Goal: Information Seeking & Learning: Check status

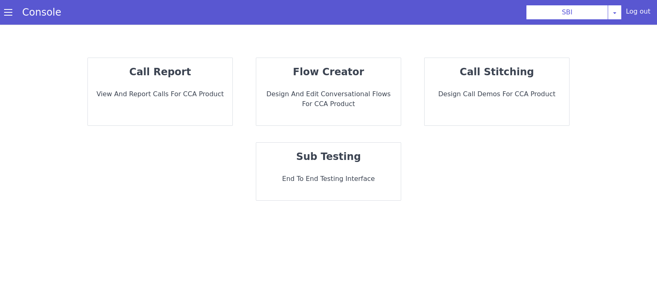
click at [176, 104] on div "call report View and report calls for CCA Product" at bounding box center [160, 91] width 145 height 67
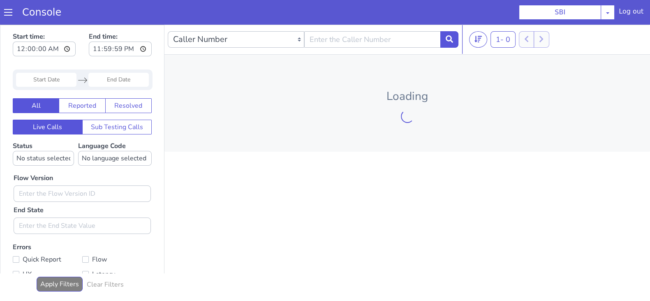
click at [41, 83] on input "Start Date" at bounding box center [46, 80] width 60 height 14
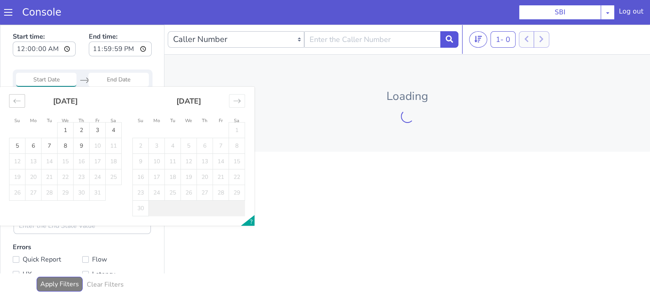
click at [23, 102] on div "Move backward to switch to the previous month." at bounding box center [17, 101] width 16 height 14
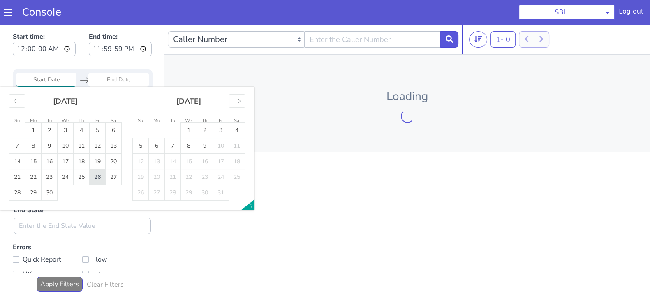
click at [94, 176] on td "26" at bounding box center [98, 177] width 16 height 16
type input "26 Sep 2025"
click at [117, 83] on input "End Date" at bounding box center [118, 80] width 60 height 14
click at [94, 174] on td "26" at bounding box center [98, 177] width 16 height 16
type input "26 Sep 2025"
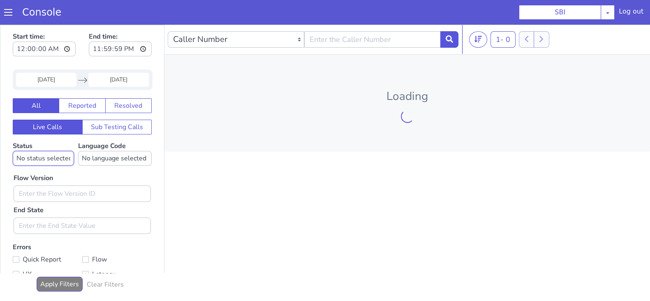
drag, startPoint x: 45, startPoint y: 164, endPoint x: 45, endPoint y: 159, distance: 5.4
click at [45, 164] on select "No status selected HANGUP USER_HANGUP TRANSFER UNKNOWN" at bounding box center [43, 158] width 61 height 15
select select "TRANSFER"
click at [13, 151] on select "No status selected HANGUP USER_HANGUP TRANSFER UNKNOWN" at bounding box center [43, 158] width 61 height 15
click at [104, 160] on select "No language selected Hindi English Tamil Telugu Kanada Marathi Malayalam Gujara…" at bounding box center [115, 158] width 74 height 15
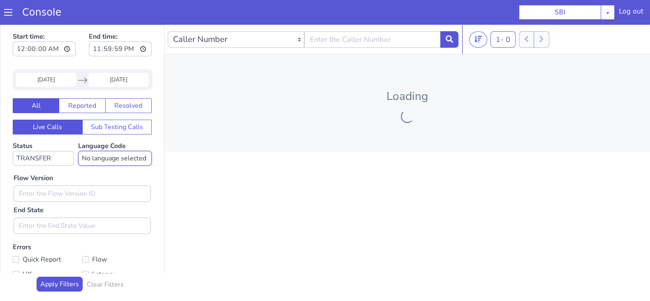
select select "en"
click at [78, 151] on select "No language selected Hindi English Tamil Telugu Kanada Marathi Malayalam Gujara…" at bounding box center [115, 158] width 74 height 15
click at [74, 188] on input "text" at bounding box center [82, 193] width 137 height 16
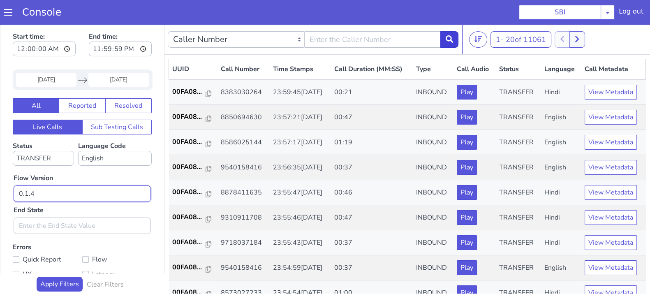
type input "0.1.4"
click at [448, 43] on button at bounding box center [449, 39] width 18 height 16
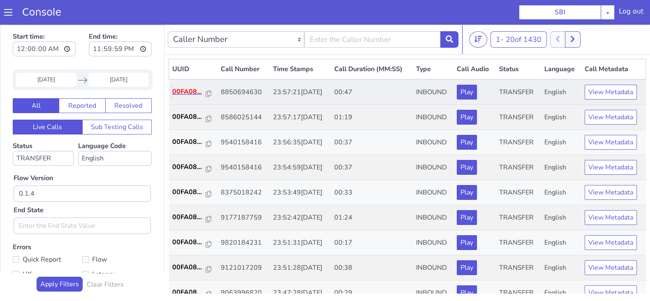
click at [183, 90] on p "00FA08..." at bounding box center [189, 92] width 34 height 10
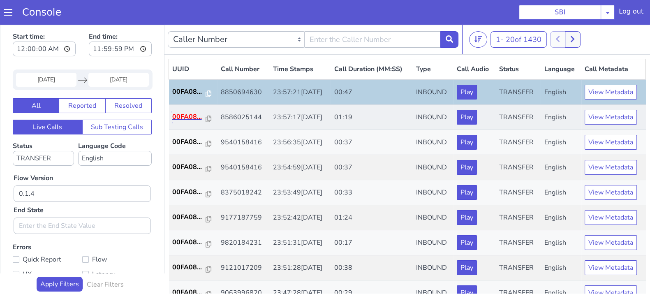
click at [195, 118] on p "00FA08..." at bounding box center [189, 117] width 34 height 10
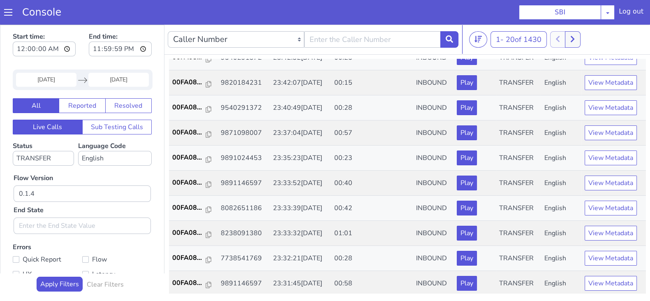
scroll to position [286, 0]
click at [187, 128] on p "00FA08..." at bounding box center [189, 132] width 34 height 10
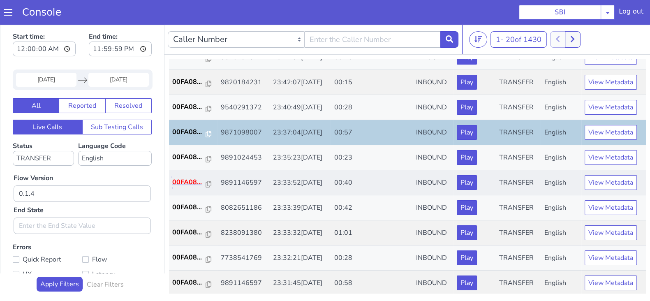
click at [186, 177] on p "00FA08..." at bounding box center [189, 182] width 34 height 10
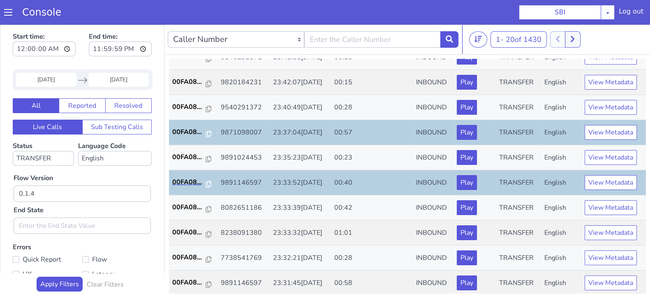
scroll to position [2, 0]
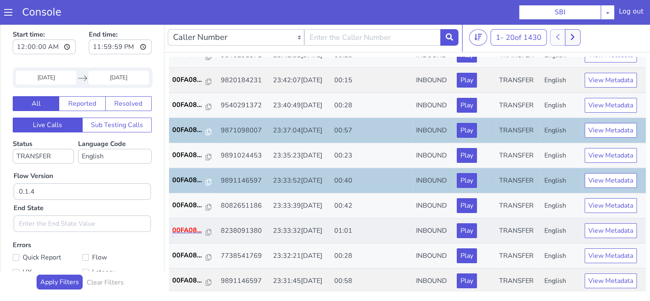
click at [194, 226] on p "00FA08..." at bounding box center [189, 230] width 34 height 10
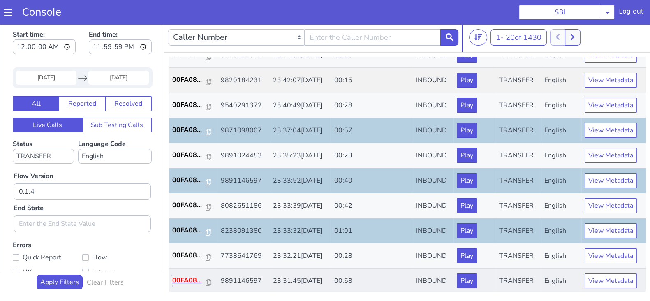
click at [175, 278] on p "00FA08..." at bounding box center [189, 280] width 34 height 10
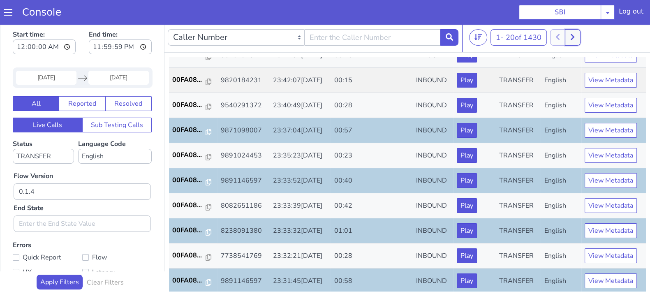
click at [572, 42] on button at bounding box center [571, 37] width 15 height 16
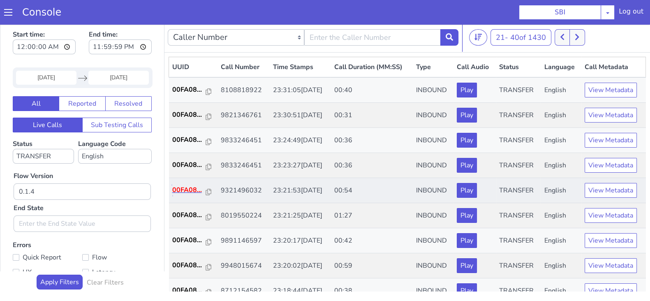
click at [187, 194] on p "00FA08..." at bounding box center [189, 190] width 34 height 10
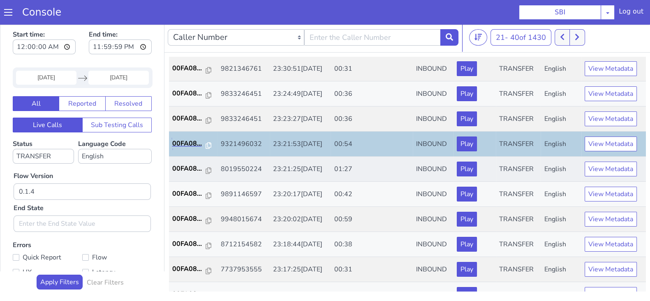
scroll to position [102, 0]
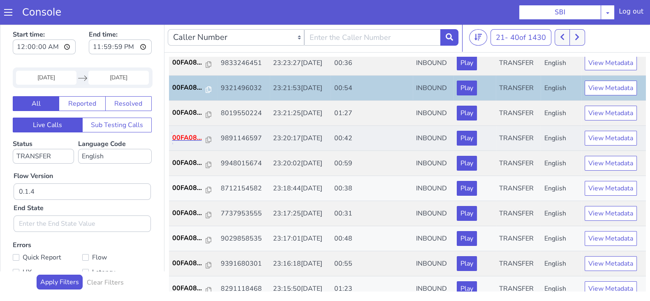
click at [189, 136] on p "00FA08..." at bounding box center [189, 138] width 34 height 10
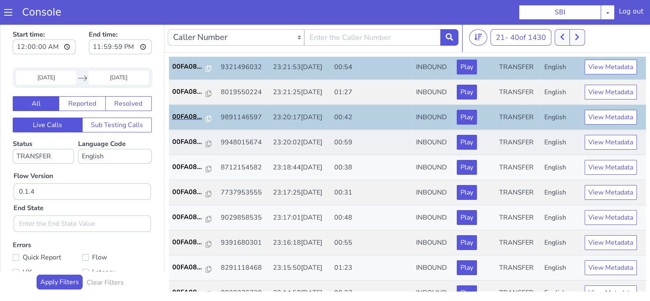
scroll to position [154, 0]
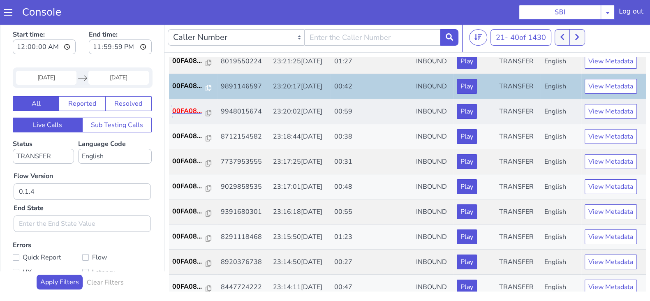
click at [190, 108] on p "00FA08..." at bounding box center [189, 111] width 34 height 10
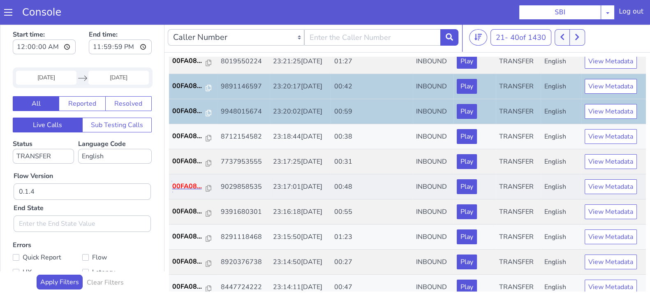
click at [185, 185] on p "00FA08..." at bounding box center [189, 186] width 34 height 10
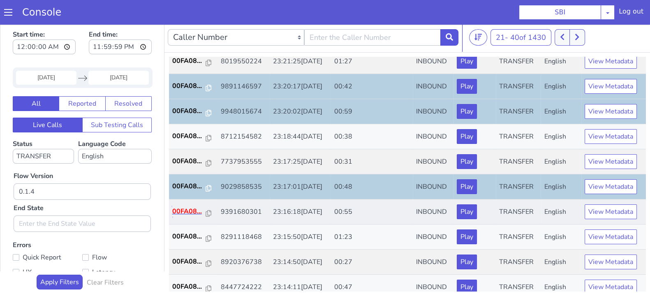
click at [185, 208] on p "00FA08..." at bounding box center [189, 211] width 34 height 10
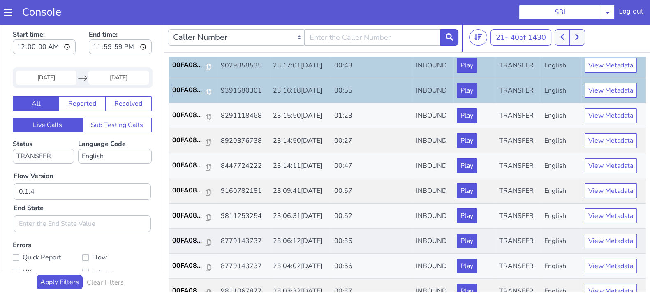
scroll to position [286, 0]
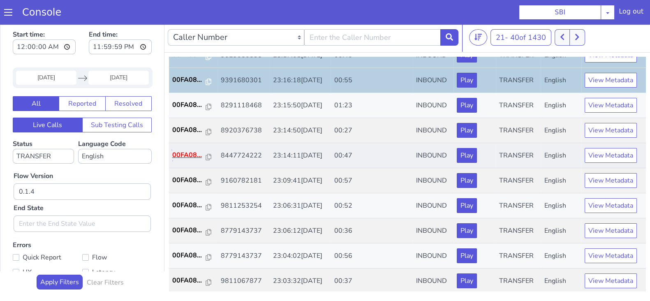
click at [196, 150] on p "00FA08..." at bounding box center [189, 155] width 34 height 10
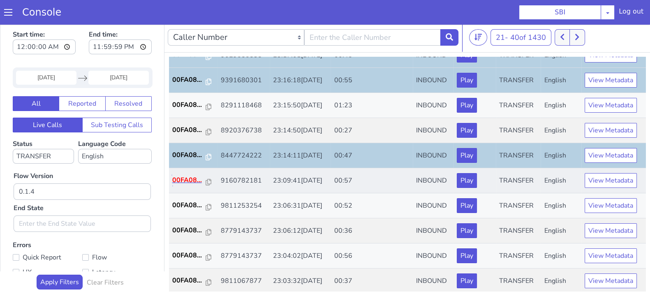
click at [184, 175] on p "00FA08..." at bounding box center [189, 180] width 34 height 10
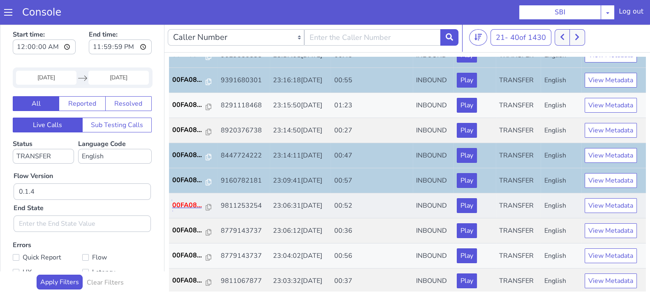
click at [188, 200] on p "00FA08..." at bounding box center [189, 205] width 34 height 10
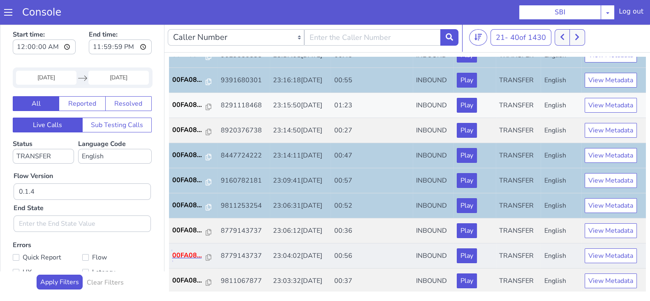
click at [180, 256] on p "00FA08..." at bounding box center [189, 255] width 34 height 10
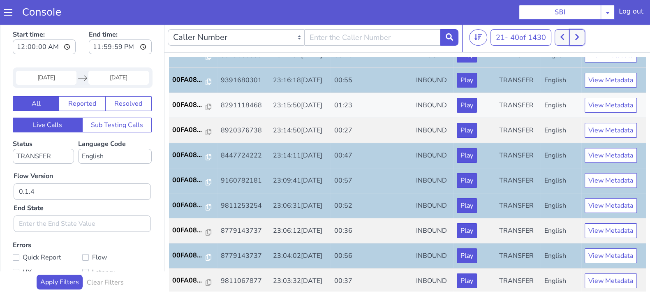
click at [578, 37] on icon at bounding box center [576, 36] width 5 height 7
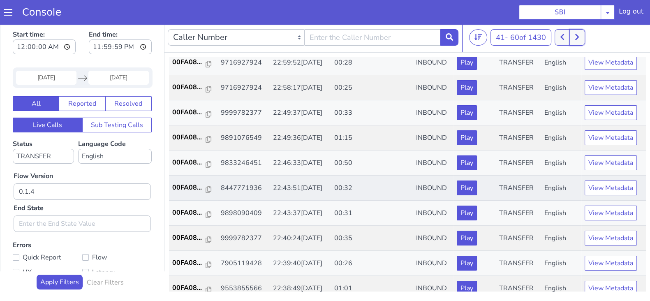
scroll to position [51, 0]
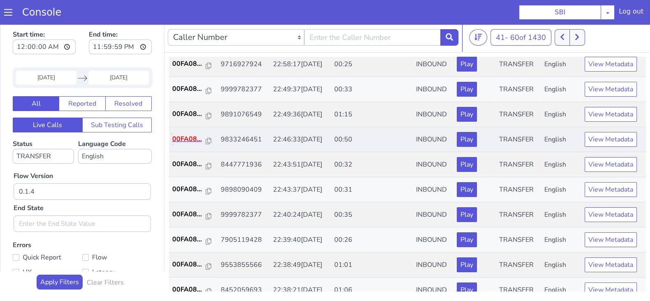
click at [184, 134] on p "00FA08..." at bounding box center [189, 139] width 34 height 10
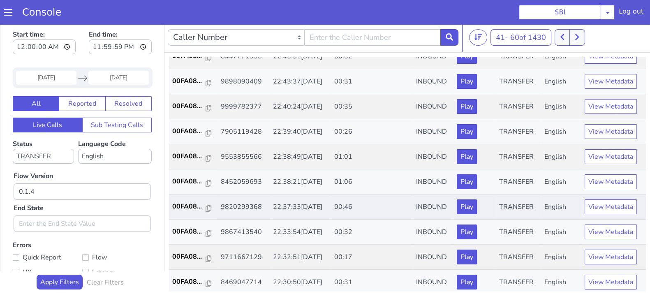
scroll to position [205, 0]
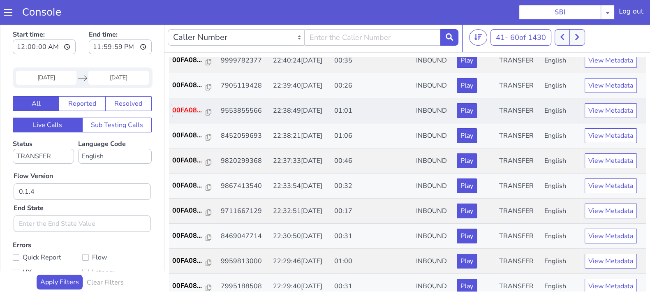
click at [186, 105] on p "00FA08..." at bounding box center [189, 110] width 34 height 10
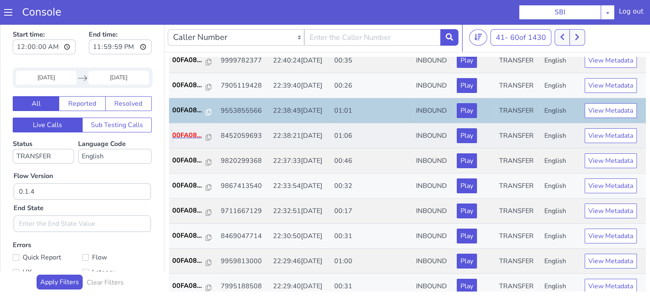
click at [189, 134] on p "00FA08..." at bounding box center [189, 135] width 34 height 10
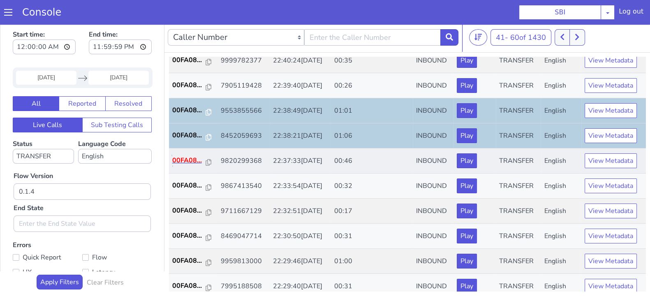
click at [183, 159] on p "00FA08..." at bounding box center [189, 160] width 34 height 10
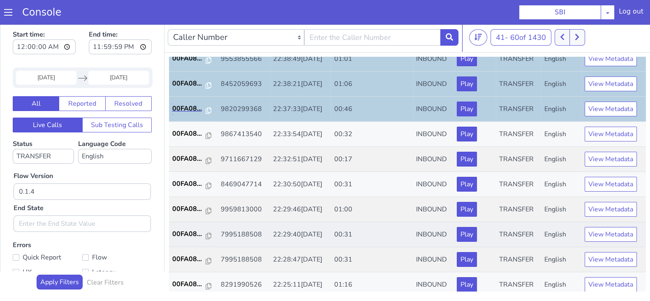
scroll to position [286, 0]
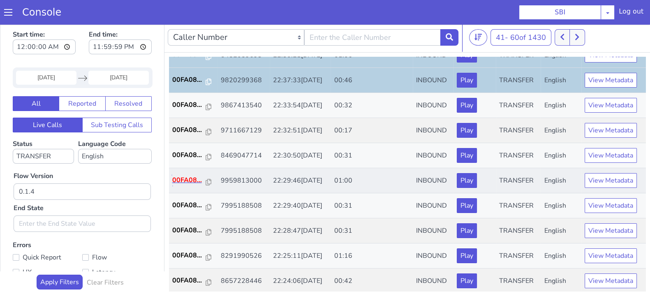
click at [191, 176] on p "00FA08..." at bounding box center [189, 180] width 34 height 10
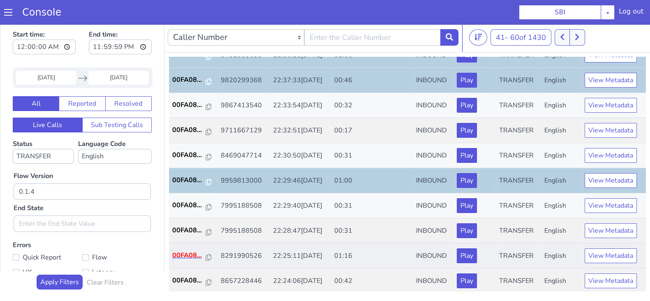
click at [191, 255] on p "00FA08..." at bounding box center [189, 255] width 34 height 10
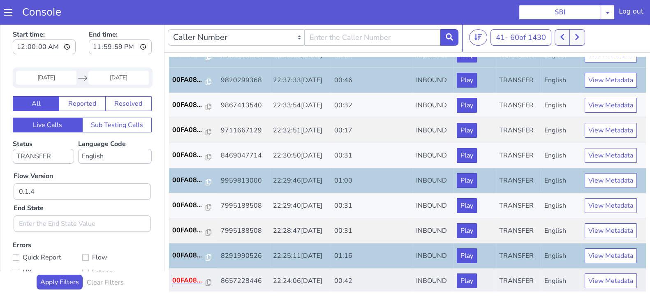
click at [190, 275] on p "00FA08..." at bounding box center [189, 280] width 34 height 10
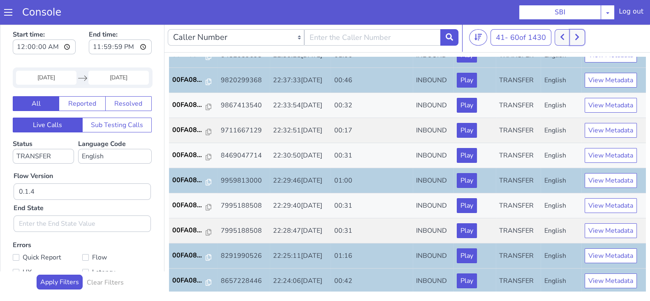
click at [579, 38] on icon at bounding box center [576, 36] width 5 height 7
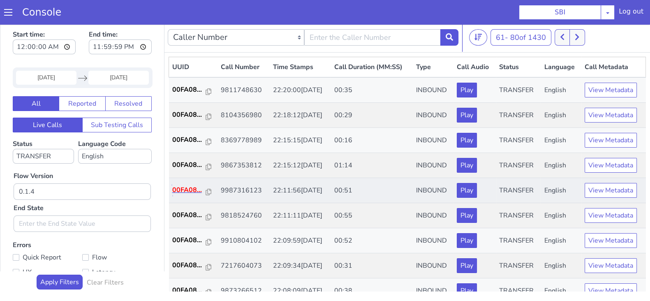
click at [183, 187] on p "00FA08..." at bounding box center [189, 190] width 34 height 10
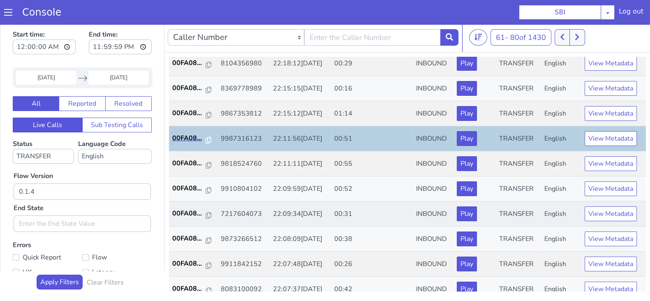
scroll to position [102, 0]
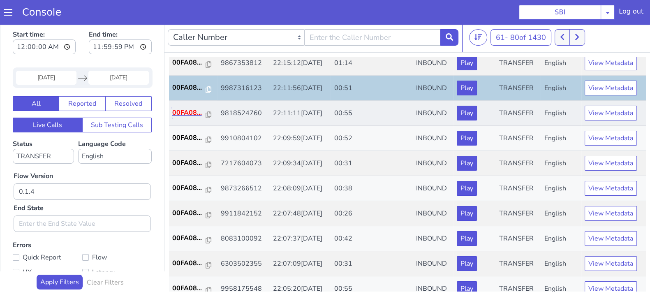
click at [191, 108] on p "00FA08..." at bounding box center [189, 113] width 34 height 10
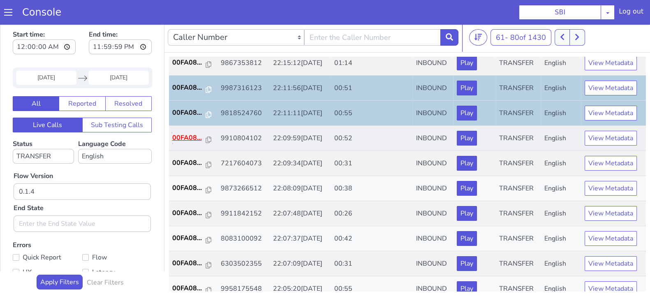
click at [183, 135] on p "00FA08..." at bounding box center [189, 138] width 34 height 10
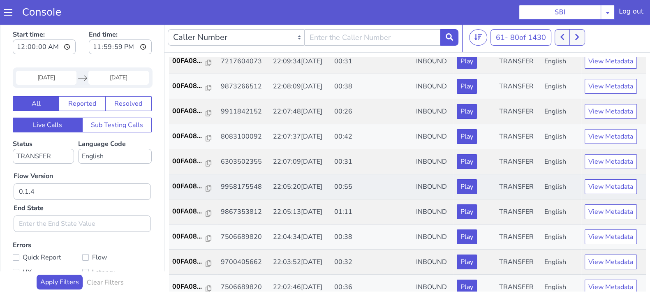
scroll to position [205, 0]
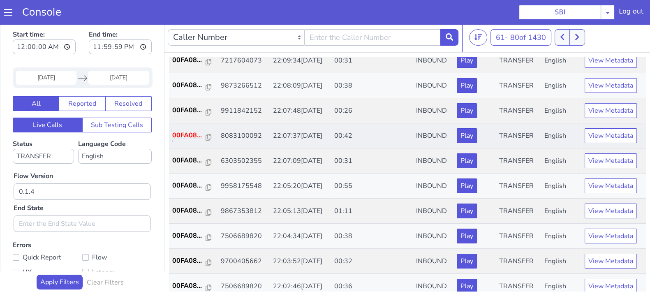
click at [189, 130] on p "00FA08..." at bounding box center [189, 135] width 34 height 10
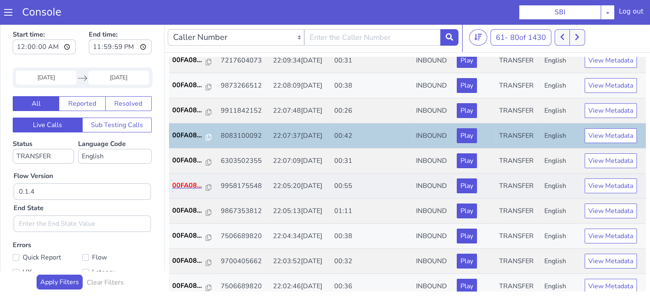
click at [185, 181] on p "00FA08..." at bounding box center [189, 185] width 34 height 10
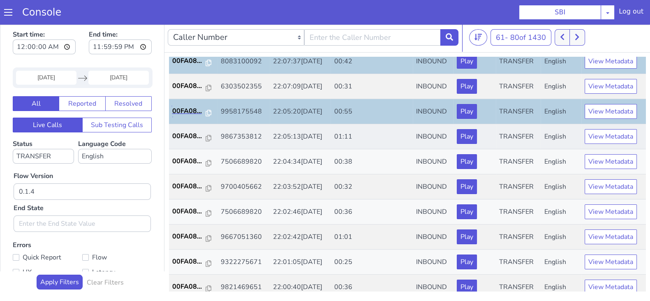
scroll to position [286, 0]
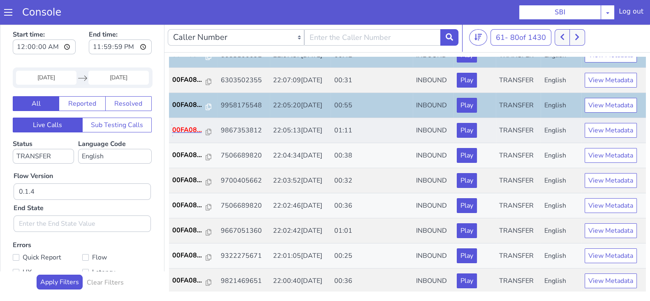
click at [189, 125] on p "00FA08..." at bounding box center [189, 130] width 34 height 10
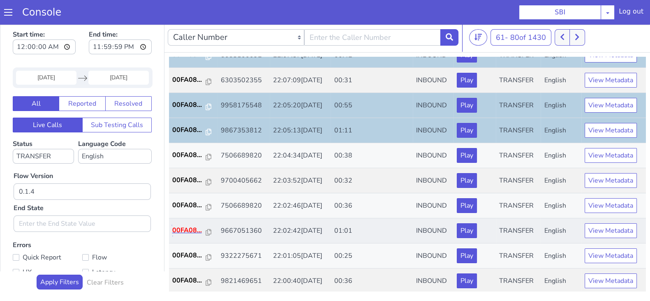
click at [191, 232] on p "00FA08..." at bounding box center [189, 230] width 34 height 10
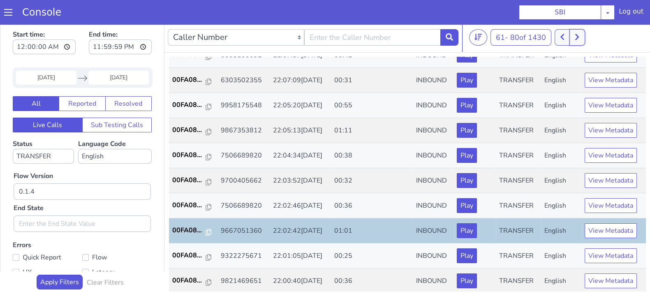
click at [575, 39] on button at bounding box center [576, 37] width 15 height 16
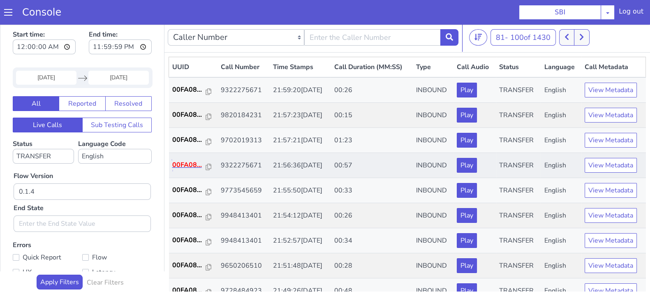
click at [191, 163] on p "00FA08..." at bounding box center [189, 165] width 34 height 10
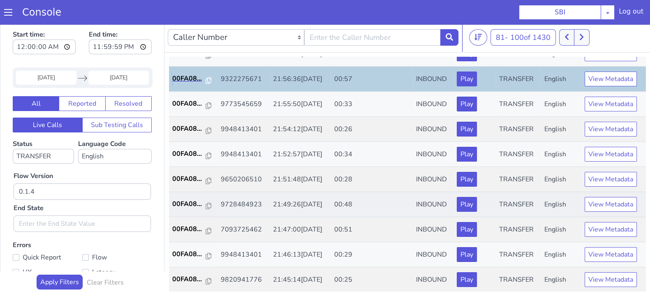
scroll to position [102, 0]
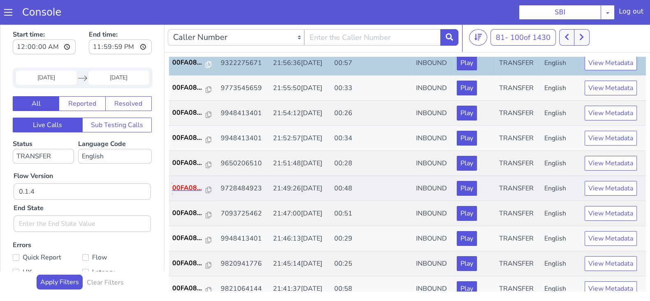
click at [190, 184] on p "00FA08..." at bounding box center [189, 188] width 34 height 10
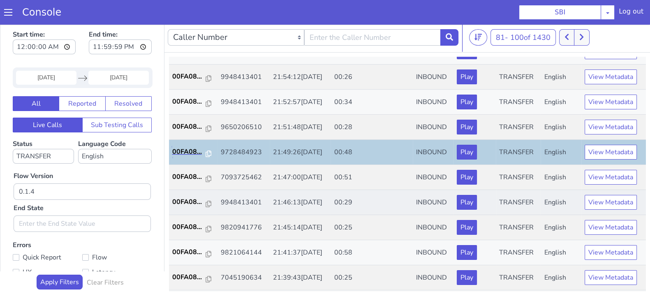
scroll to position [154, 0]
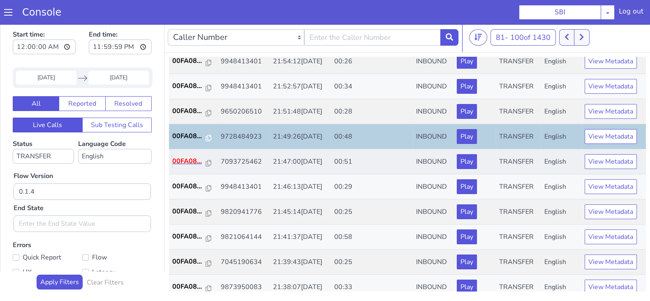
click at [183, 160] on p "00FA08..." at bounding box center [189, 161] width 34 height 10
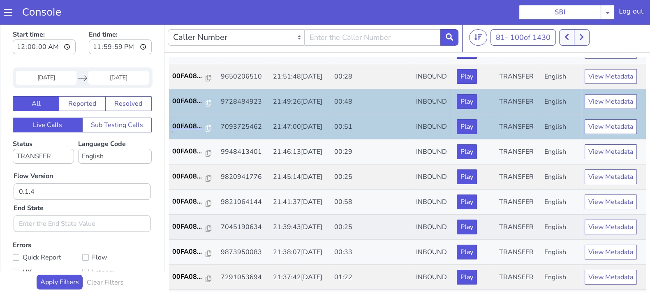
scroll to position [205, 0]
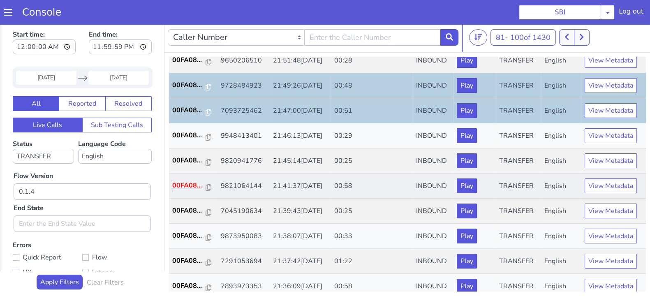
click at [190, 182] on p "00FA08..." at bounding box center [189, 185] width 34 height 10
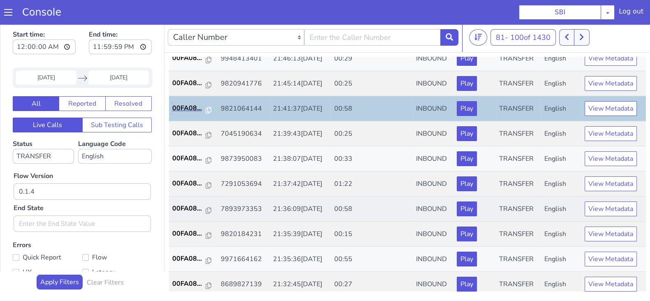
scroll to position [286, 0]
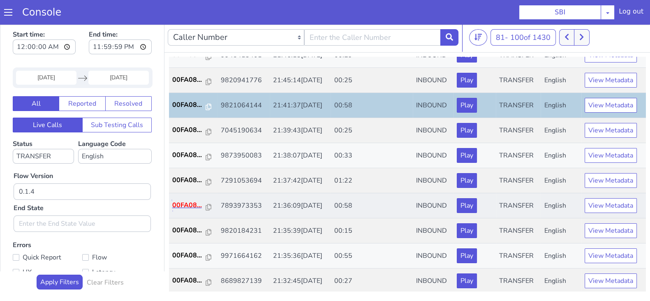
click at [190, 204] on p "00FA08..." at bounding box center [189, 205] width 34 height 10
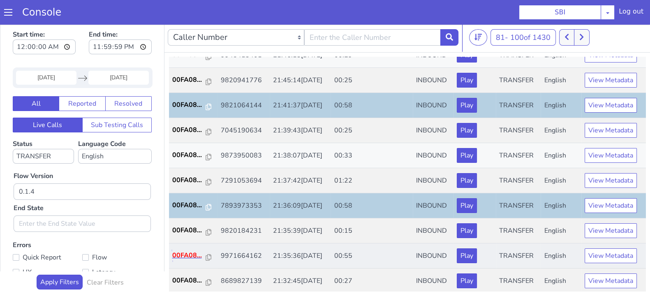
click at [182, 253] on p "00FA08..." at bounding box center [189, 255] width 34 height 10
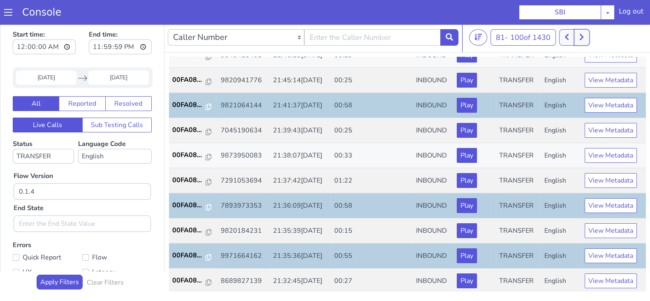
click at [585, 34] on button at bounding box center [581, 37] width 15 height 16
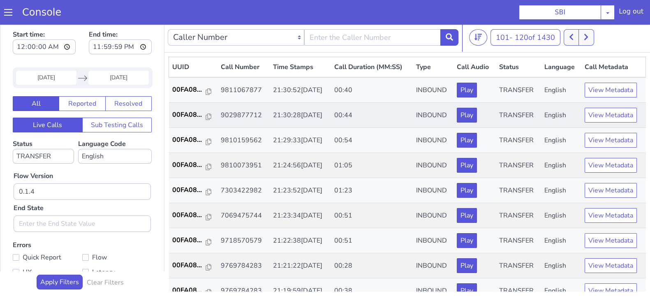
click at [177, 108] on td "00FA08..." at bounding box center [193, 115] width 48 height 25
click at [193, 111] on p "00FA08..." at bounding box center [189, 115] width 34 height 10
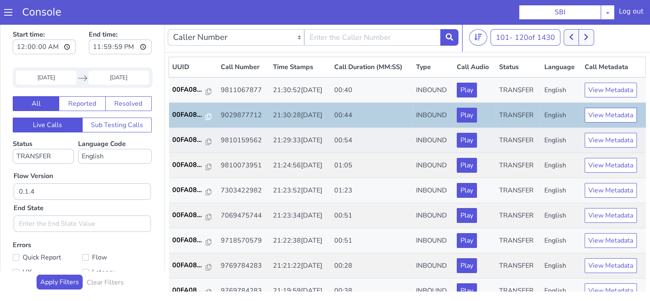
click at [183, 133] on td "00FA08..." at bounding box center [193, 140] width 48 height 25
click at [179, 138] on p "00FA08..." at bounding box center [189, 140] width 34 height 10
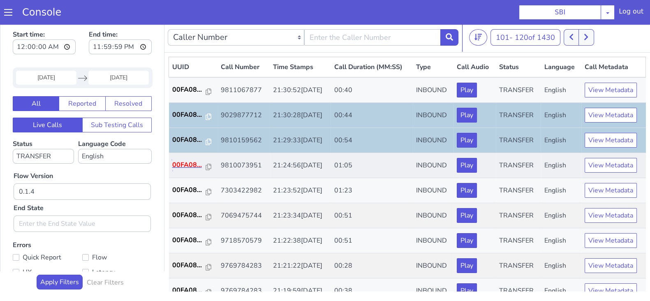
click at [185, 168] on p "00FA08..." at bounding box center [189, 165] width 34 height 10
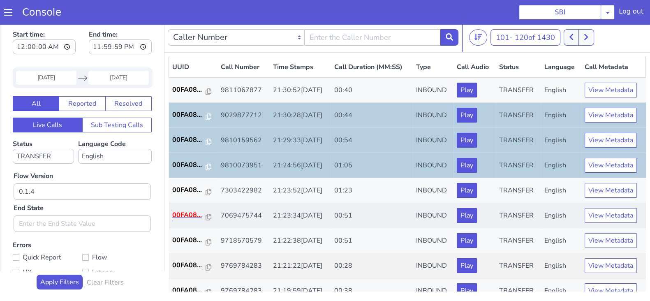
click at [182, 214] on p "00FA08..." at bounding box center [189, 215] width 34 height 10
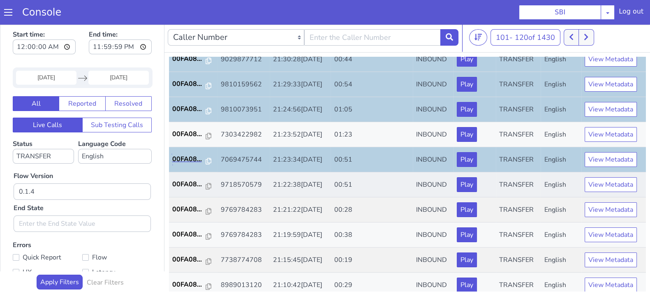
scroll to position [102, 0]
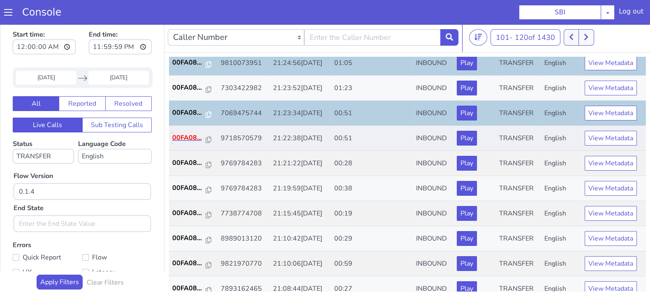
click at [178, 134] on p "00FA08..." at bounding box center [189, 138] width 34 height 10
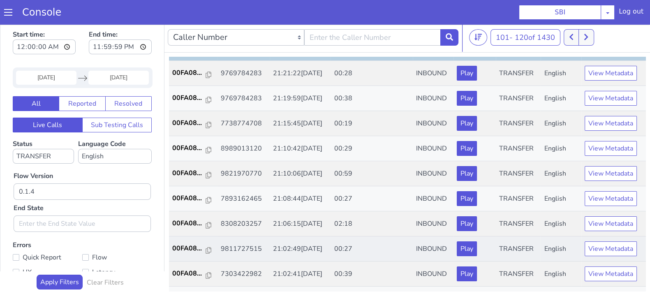
scroll to position [257, 0]
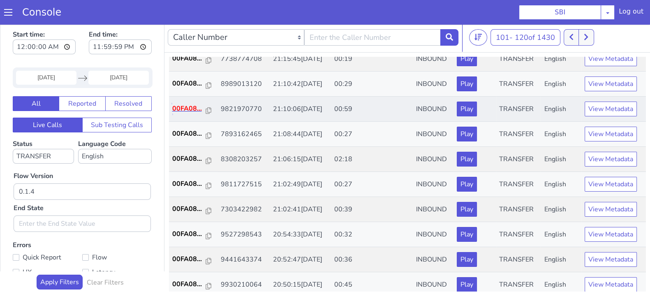
click at [186, 112] on p "00FA08..." at bounding box center [189, 109] width 34 height 10
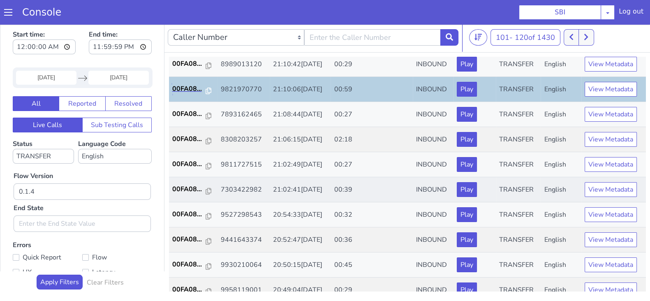
scroll to position [286, 0]
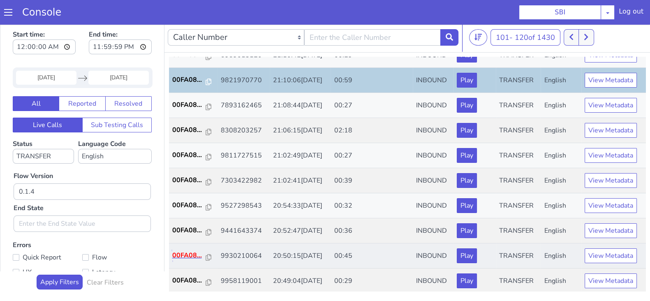
click at [181, 253] on p "00FA08..." at bounding box center [189, 255] width 34 height 10
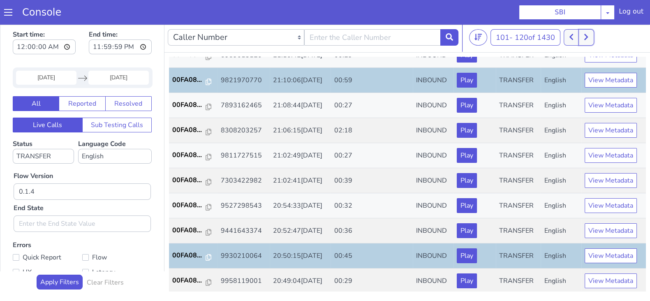
click at [587, 37] on icon at bounding box center [586, 37] width 4 height 6
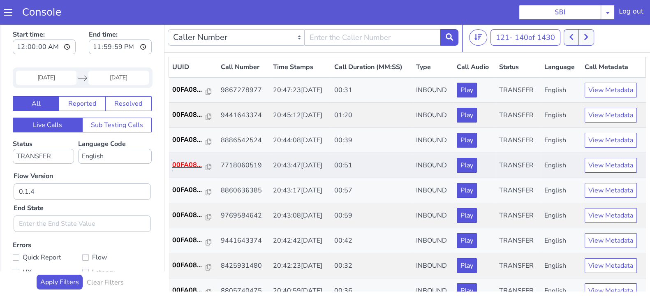
click at [184, 164] on p "00FA08..." at bounding box center [189, 165] width 34 height 10
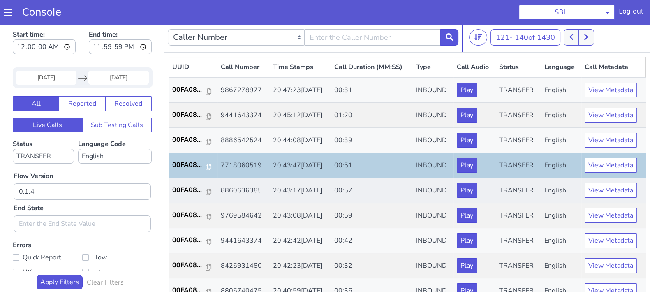
click at [184, 183] on td "00FA08..." at bounding box center [193, 190] width 48 height 25
click at [184, 185] on p "00FA08..." at bounding box center [189, 190] width 34 height 10
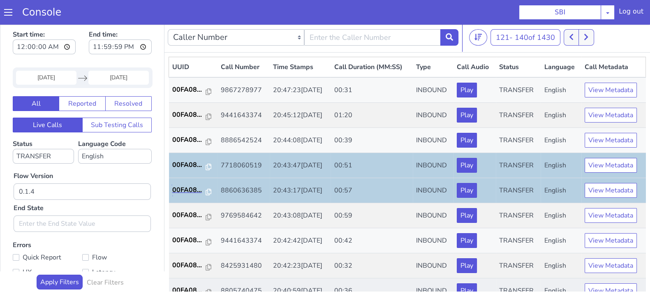
scroll to position [51, 0]
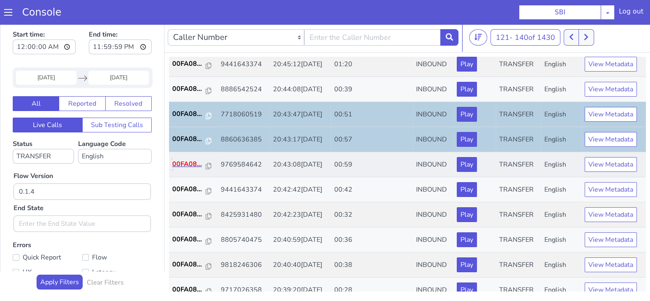
click at [192, 161] on p "00FA08..." at bounding box center [189, 164] width 34 height 10
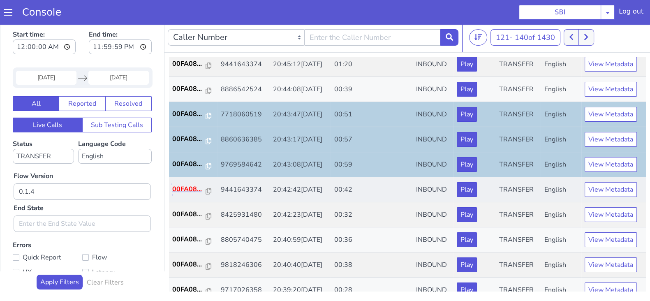
click at [191, 189] on p "00FA08..." at bounding box center [189, 189] width 34 height 10
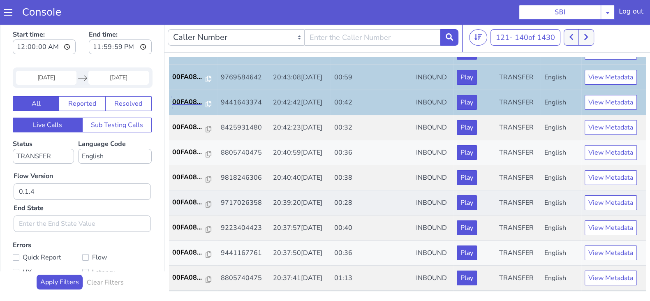
scroll to position [154, 0]
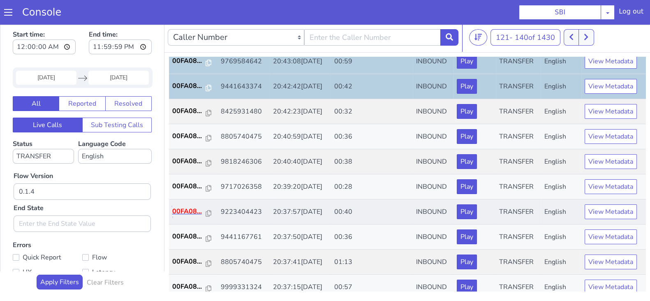
click at [191, 211] on p "00FA08..." at bounding box center [189, 211] width 34 height 10
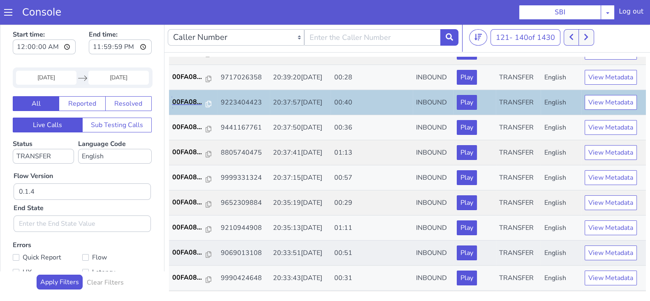
scroll to position [286, 0]
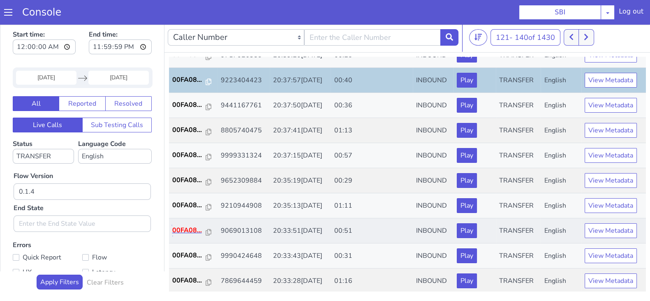
click at [185, 228] on p "00FA08..." at bounding box center [189, 230] width 34 height 10
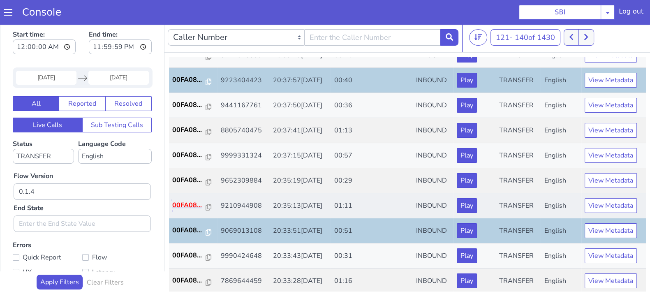
click at [188, 206] on p "00FA08..." at bounding box center [189, 205] width 34 height 10
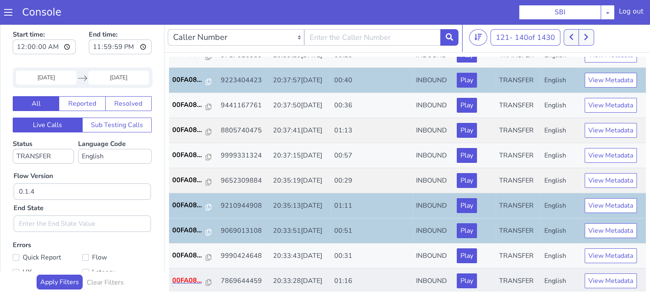
click at [177, 277] on p "00FA08..." at bounding box center [189, 280] width 34 height 10
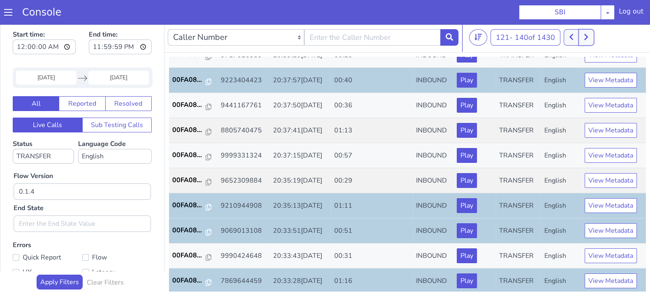
click at [586, 39] on icon at bounding box center [586, 37] width 4 height 6
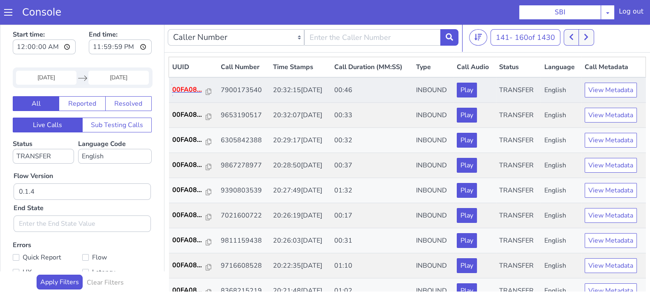
click at [182, 86] on p "00FA08..." at bounding box center [189, 90] width 34 height 10
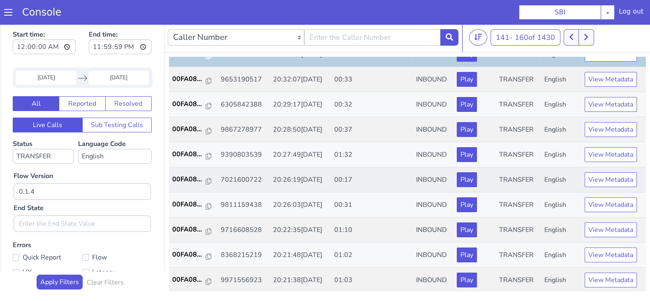
scroll to position [51, 0]
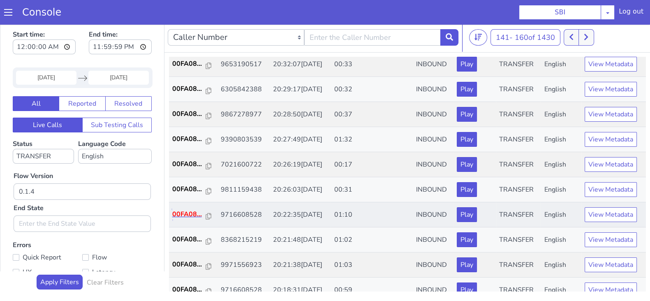
click at [188, 211] on p "00FA08..." at bounding box center [189, 214] width 34 height 10
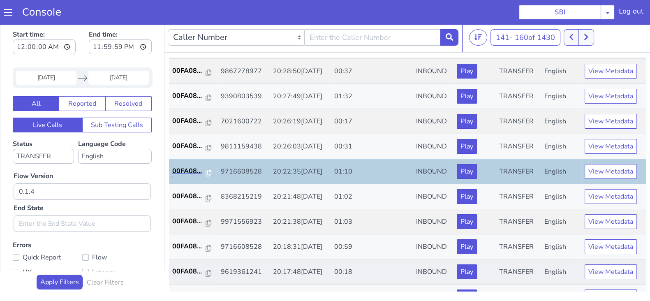
scroll to position [154, 0]
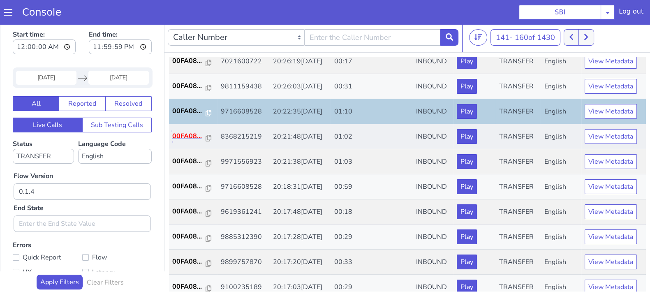
click at [187, 133] on p "00FA08..." at bounding box center [189, 136] width 34 height 10
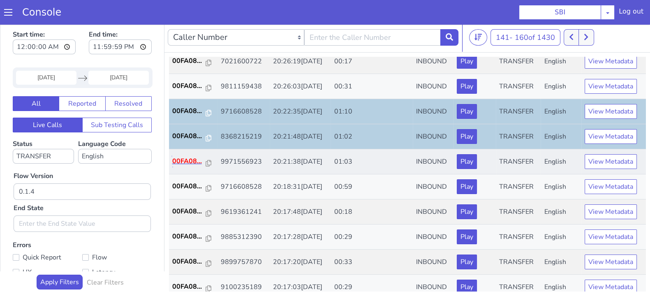
click at [182, 159] on p "00FA08..." at bounding box center [189, 161] width 34 height 10
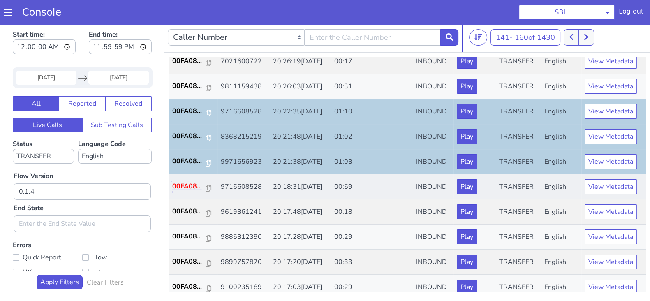
click at [186, 186] on p "00FA08..." at bounding box center [189, 186] width 34 height 10
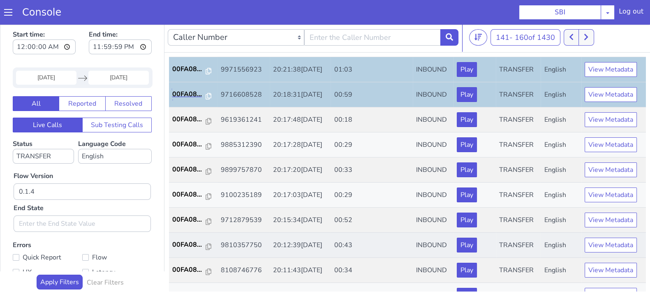
scroll to position [257, 0]
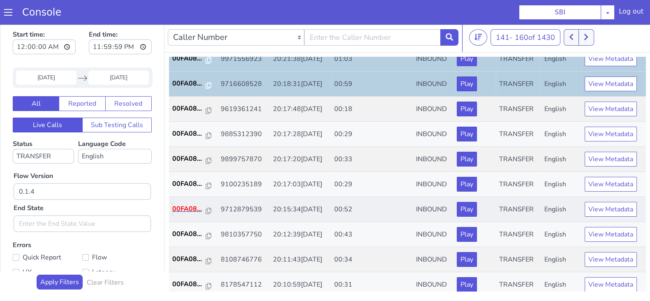
click at [181, 208] on p "00FA08..." at bounding box center [189, 209] width 34 height 10
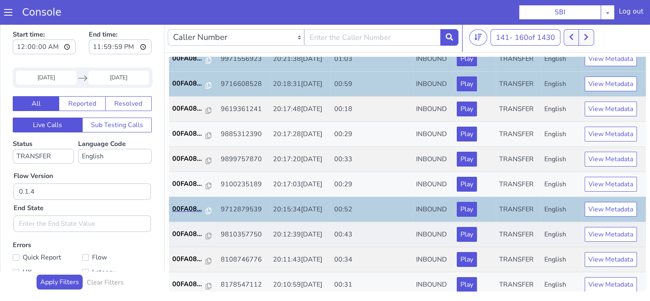
scroll to position [286, 0]
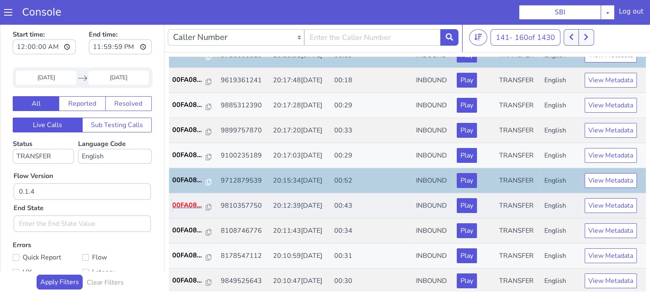
click at [182, 201] on p "00FA08..." at bounding box center [189, 205] width 34 height 10
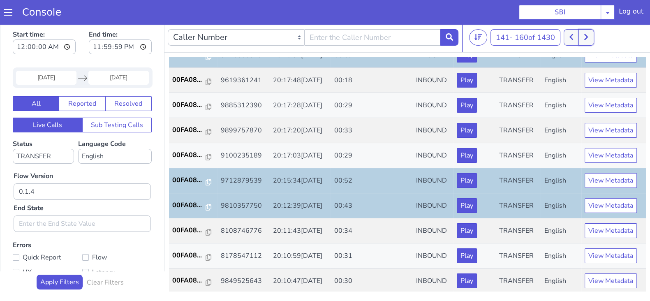
click at [591, 38] on button at bounding box center [585, 37] width 15 height 16
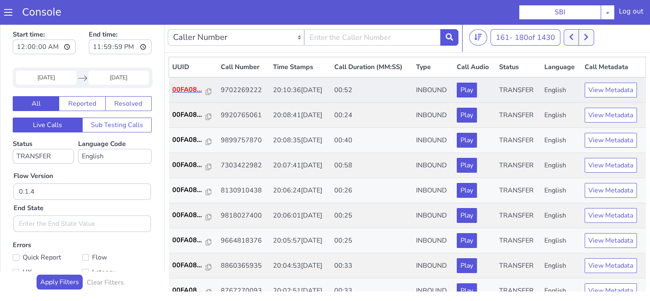
click at [192, 91] on p "00FA08..." at bounding box center [189, 90] width 34 height 10
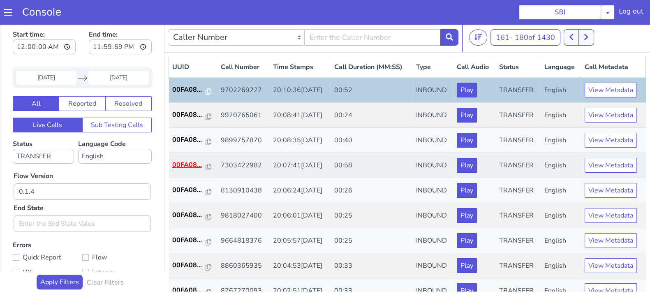
click at [181, 162] on p "00FA08..." at bounding box center [189, 165] width 34 height 10
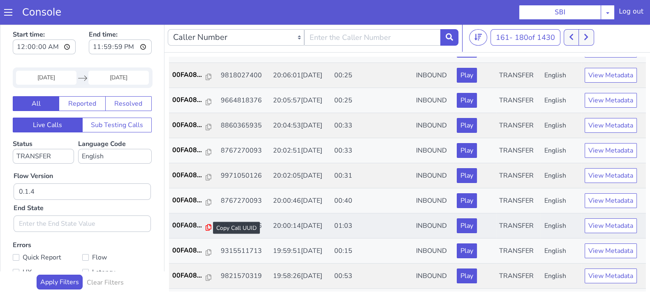
scroll to position [154, 0]
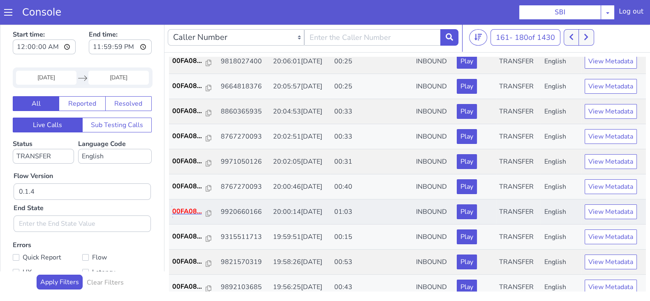
click at [191, 210] on p "00FA08..." at bounding box center [189, 211] width 34 height 10
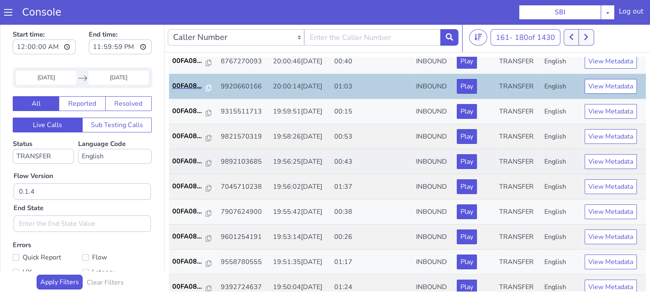
scroll to position [286, 0]
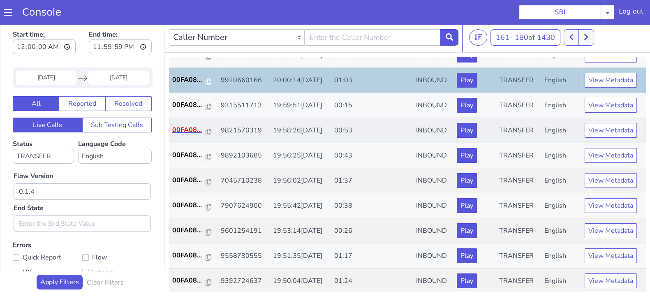
click at [191, 129] on p "00FA08..." at bounding box center [189, 130] width 34 height 10
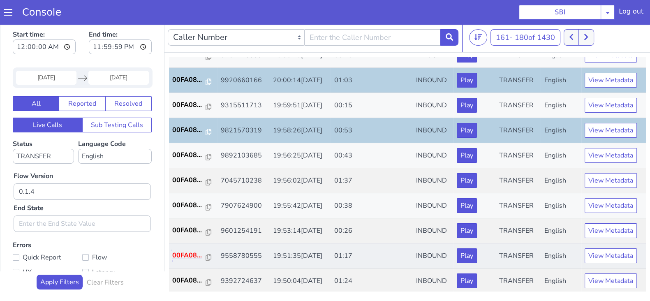
click at [186, 251] on p "00FA08..." at bounding box center [189, 255] width 34 height 10
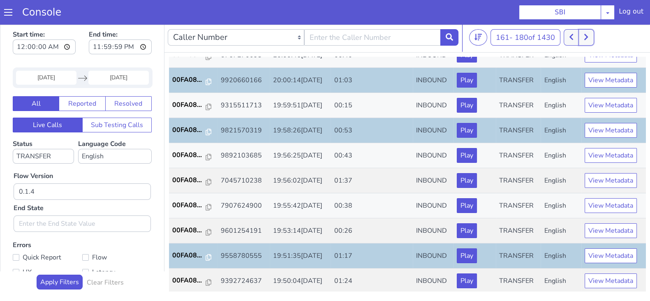
click at [584, 36] on button at bounding box center [585, 37] width 15 height 16
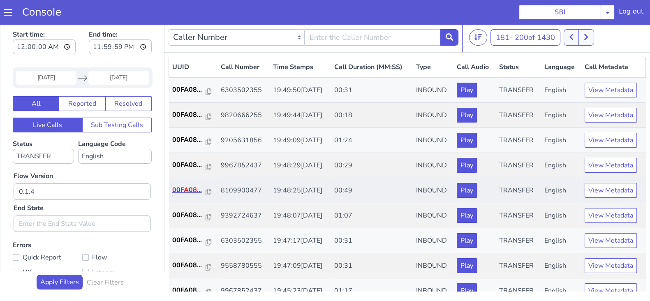
click at [194, 187] on p "00FA08..." at bounding box center [189, 190] width 34 height 10
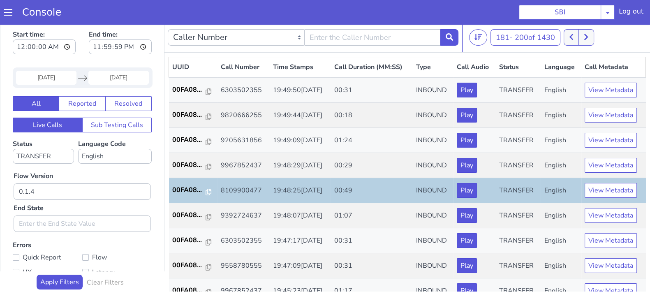
click at [34, 78] on input "26 Sep 2025" at bounding box center [46, 78] width 60 height 14
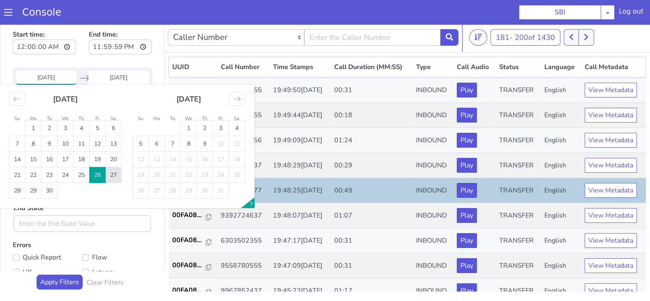
click at [110, 176] on td "27" at bounding box center [114, 175] width 16 height 16
type input "27 Sep 2025"
drag, startPoint x: 117, startPoint y: 74, endPoint x: 117, endPoint y: 81, distance: 7.0
click at [117, 74] on input "End Date" at bounding box center [118, 78] width 60 height 14
click at [113, 175] on td "27" at bounding box center [114, 175] width 16 height 16
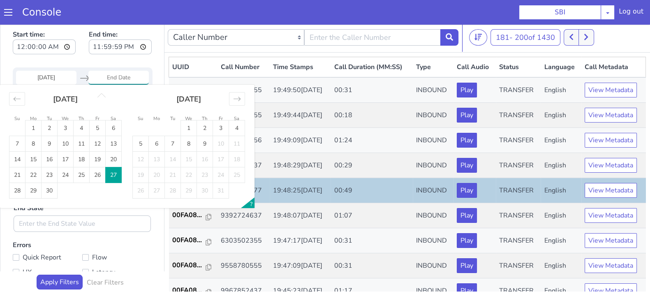
type input "27 Sep 2025"
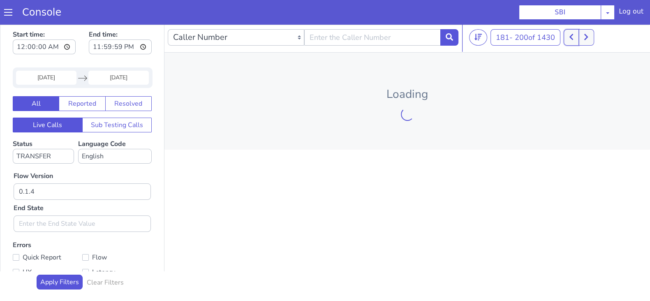
click at [576, 36] on button at bounding box center [570, 37] width 15 height 16
click at [575, 36] on button at bounding box center [570, 37] width 15 height 16
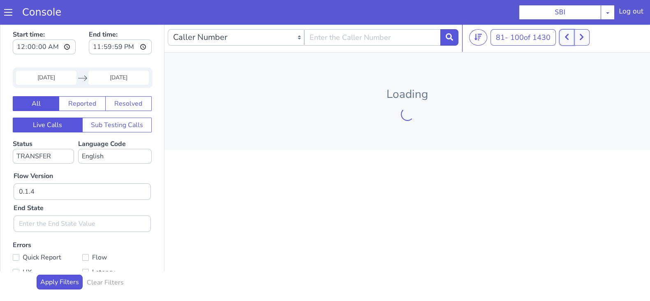
click at [574, 36] on button at bounding box center [566, 37] width 15 height 16
click at [575, 36] on button at bounding box center [581, 37] width 15 height 16
click at [574, 36] on button at bounding box center [566, 37] width 15 height 16
click at [564, 36] on icon at bounding box center [562, 37] width 4 height 6
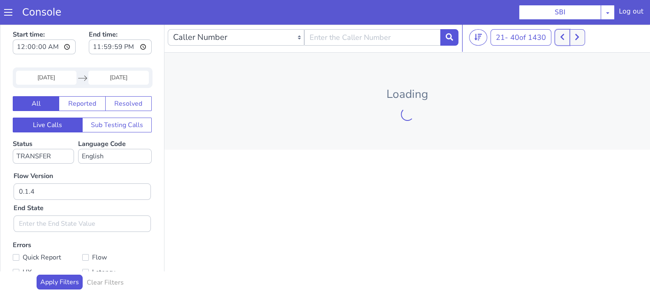
click at [564, 36] on icon at bounding box center [562, 37] width 4 height 6
click at [564, 36] on div at bounding box center [565, 37] width 30 height 16
click at [445, 40] on button at bounding box center [449, 37] width 18 height 16
click at [417, 38] on input "text" at bounding box center [372, 37] width 136 height 16
click at [328, 71] on div "Loading" at bounding box center [406, 101] width 485 height 97
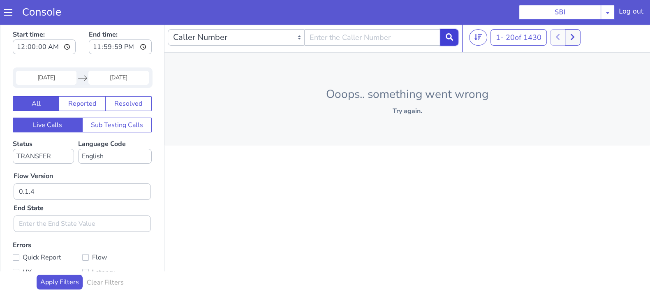
click at [449, 34] on icon at bounding box center [448, 36] width 7 height 7
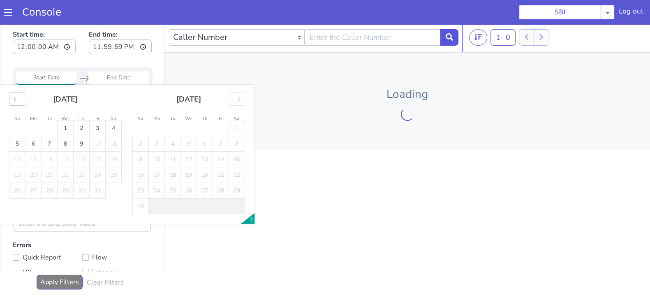
drag, startPoint x: 17, startPoint y: 97, endPoint x: 97, endPoint y: 146, distance: 93.7
click at [17, 97] on icon "Move backward to switch to the previous month." at bounding box center [17, 99] width 8 height 8
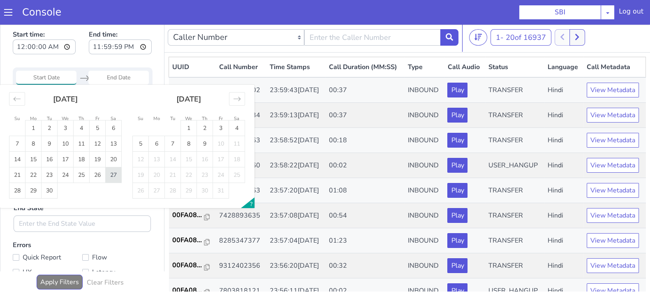
click at [115, 175] on td "27" at bounding box center [114, 175] width 16 height 16
type input "27 Sep 2025"
click at [132, 75] on input "End Date" at bounding box center [118, 78] width 60 height 14
click at [111, 174] on td "27" at bounding box center [114, 175] width 16 height 16
type input "27 Sep 2025"
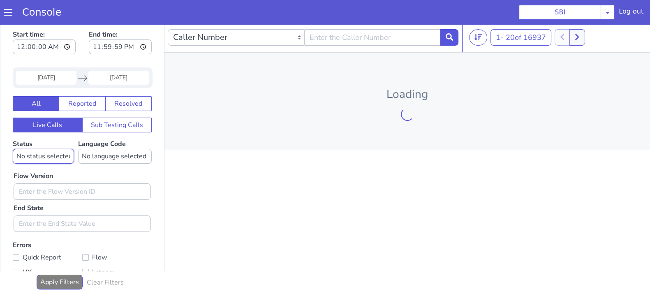
click at [52, 157] on select "No status selected HANGUP USER_HANGUP TRANSFER UNKNOWN" at bounding box center [43, 156] width 61 height 15
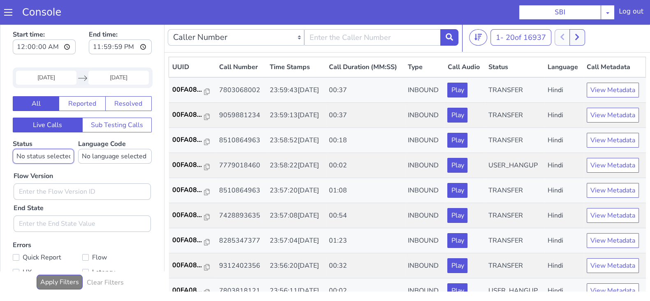
select select "TRANSFER"
click at [13, 149] on select "No status selected HANGUP USER_HANGUP TRANSFER UNKNOWN" at bounding box center [43, 156] width 61 height 15
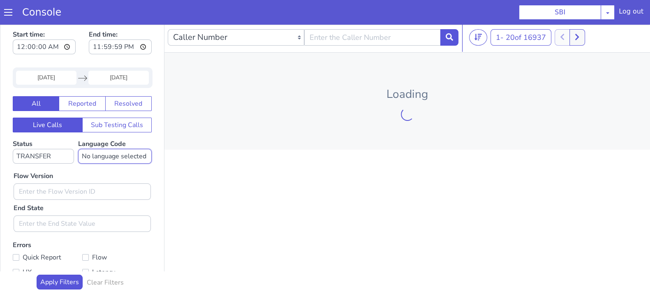
click at [101, 151] on select "No language selected Hindi English Tamil Telugu Kanada Marathi Malayalam Gujara…" at bounding box center [115, 156] width 74 height 15
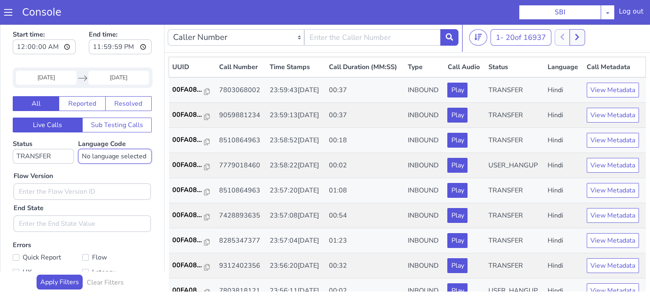
select select "en"
click at [78, 149] on select "No language selected Hindi English Tamil Telugu Kanada Marathi Malayalam Gujara…" at bounding box center [115, 156] width 74 height 15
click at [37, 193] on input "text" at bounding box center [82, 191] width 137 height 16
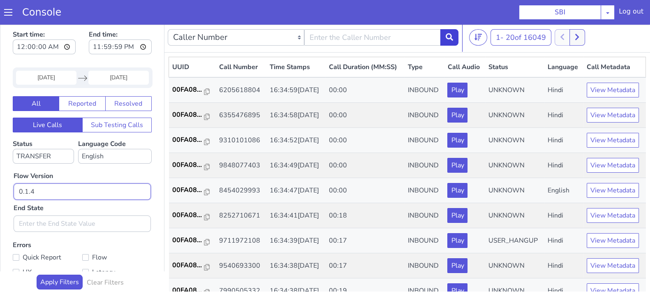
type input "0.1.4"
click at [451, 41] on button at bounding box center [449, 37] width 18 height 16
click at [452, 30] on button at bounding box center [449, 37] width 18 height 16
click at [451, 44] on button at bounding box center [449, 37] width 18 height 16
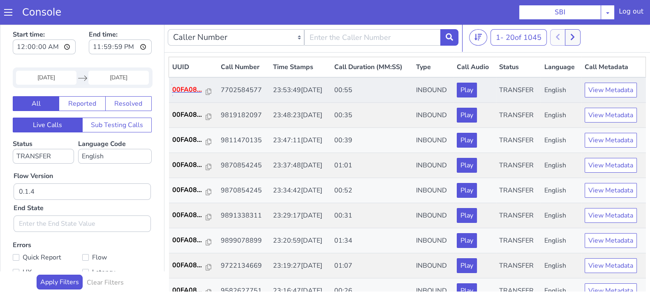
click at [191, 89] on p "00FA08..." at bounding box center [189, 90] width 34 height 10
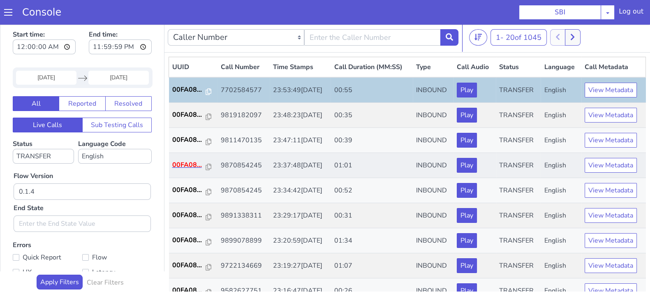
click at [183, 169] on td "00FA08..." at bounding box center [193, 165] width 48 height 25
click at [177, 165] on p "00FA08..." at bounding box center [189, 165] width 34 height 10
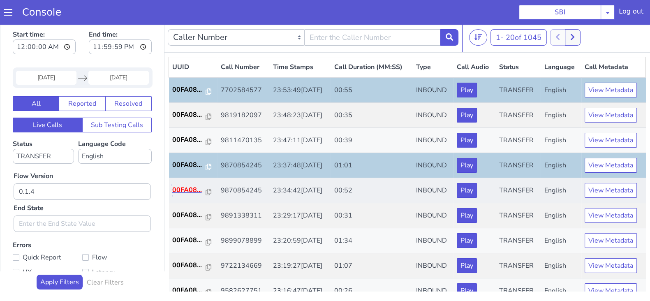
click at [182, 190] on p "00FA08..." at bounding box center [189, 190] width 34 height 10
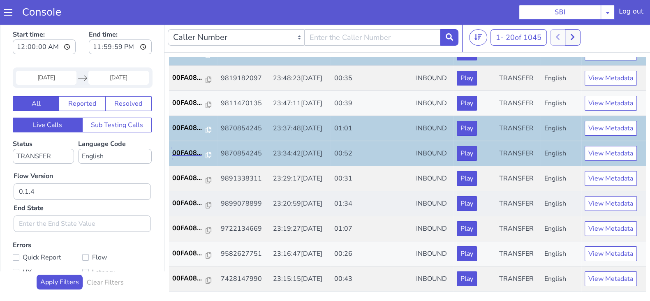
scroll to position [51, 0]
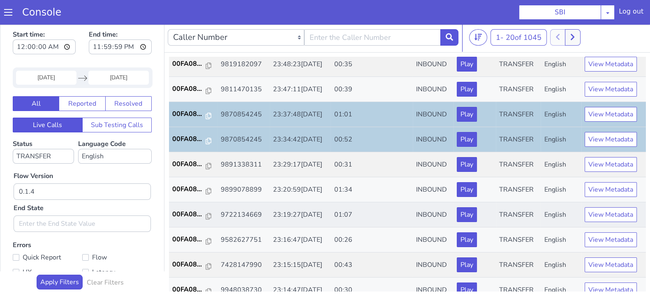
click at [180, 205] on td "00FA08..." at bounding box center [193, 214] width 48 height 25
click at [182, 210] on p "00FA08..." at bounding box center [189, 214] width 34 height 10
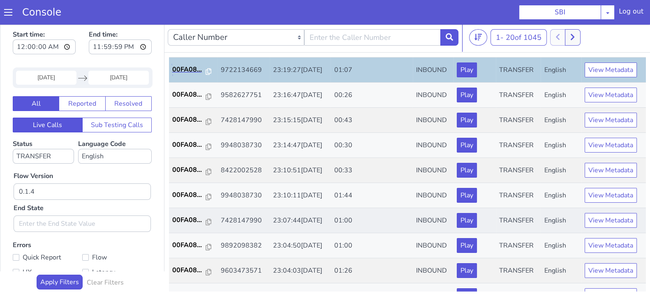
scroll to position [205, 0]
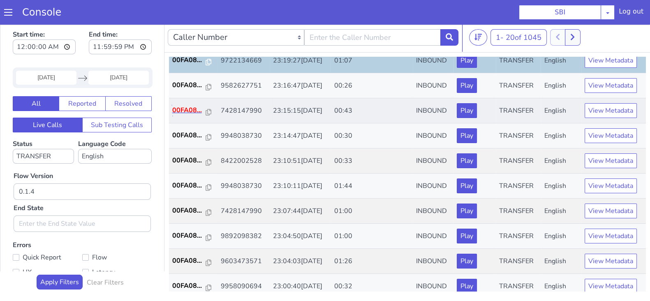
click at [190, 108] on p "00FA08..." at bounding box center [189, 110] width 34 height 10
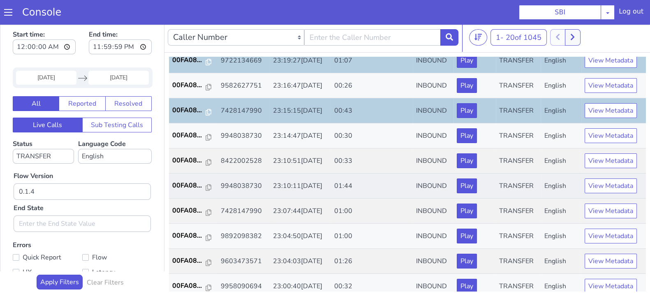
click at [185, 177] on td "00FA08..." at bounding box center [193, 185] width 48 height 25
click at [179, 186] on p "00FA08..." at bounding box center [189, 185] width 34 height 10
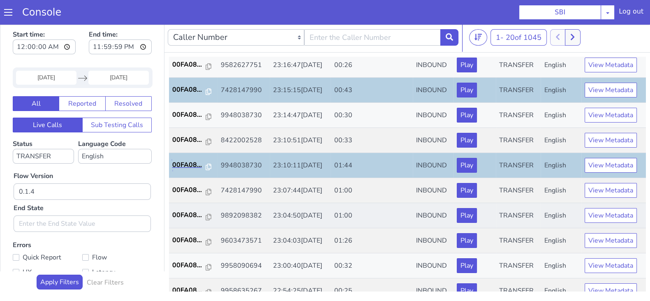
scroll to position [257, 0]
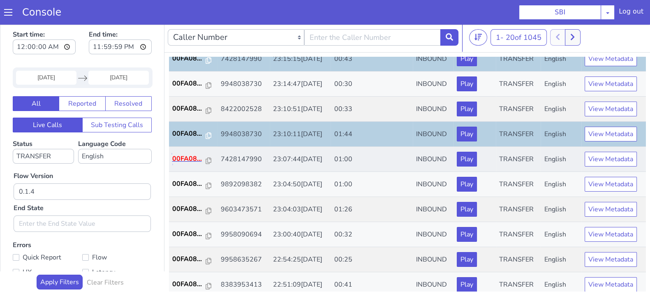
click at [185, 154] on p "00FA08..." at bounding box center [189, 159] width 34 height 10
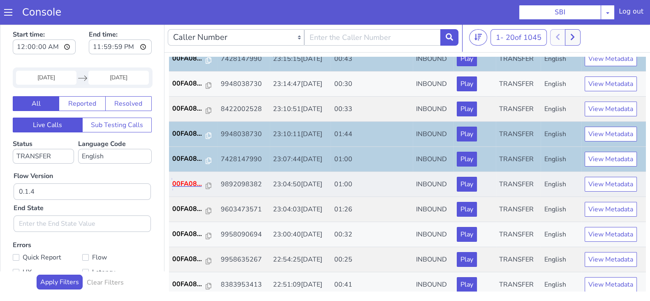
click at [188, 182] on p "00FA08..." at bounding box center [189, 184] width 34 height 10
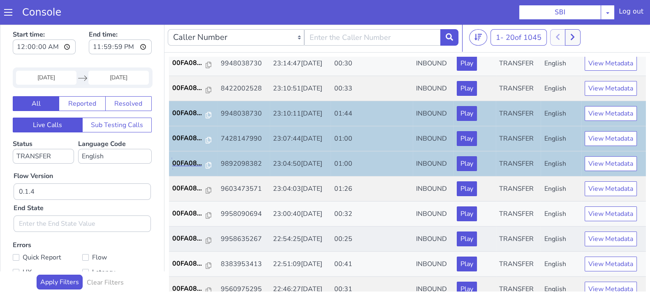
scroll to position [286, 0]
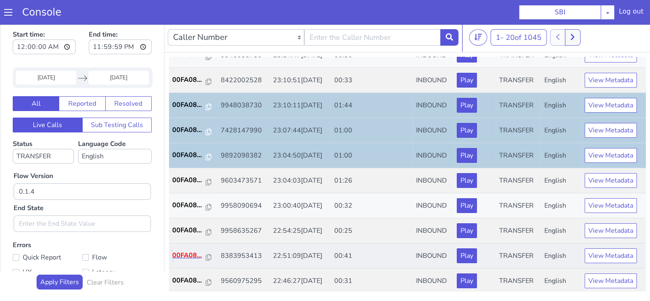
click at [184, 250] on p "00FA08..." at bounding box center [189, 255] width 34 height 10
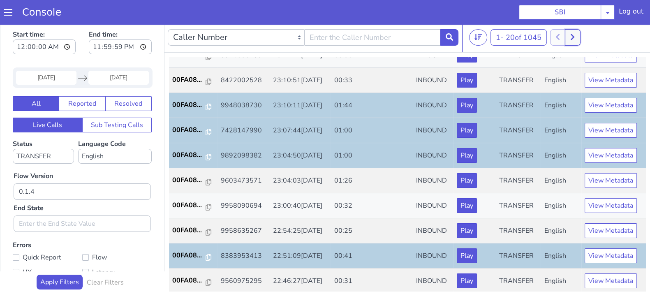
click at [574, 35] on icon at bounding box center [572, 37] width 4 height 6
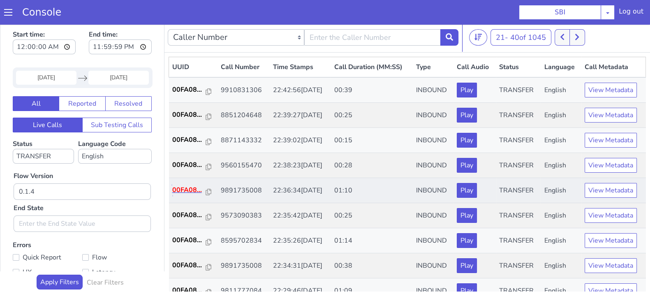
click at [183, 189] on p "00FA08..." at bounding box center [189, 190] width 34 height 10
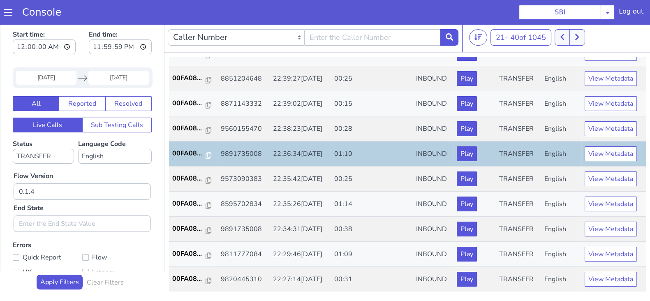
scroll to position [51, 0]
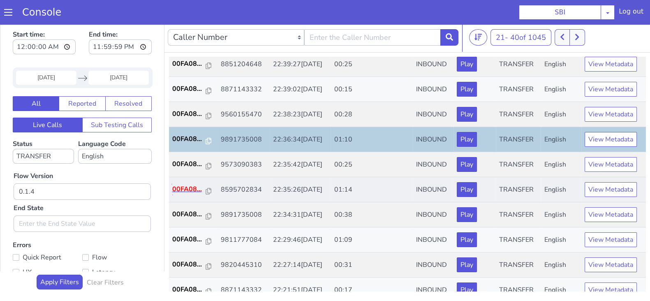
click at [183, 187] on p "00FA08..." at bounding box center [189, 189] width 34 height 10
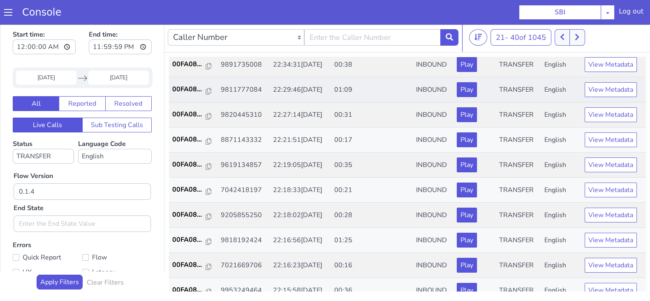
scroll to position [205, 0]
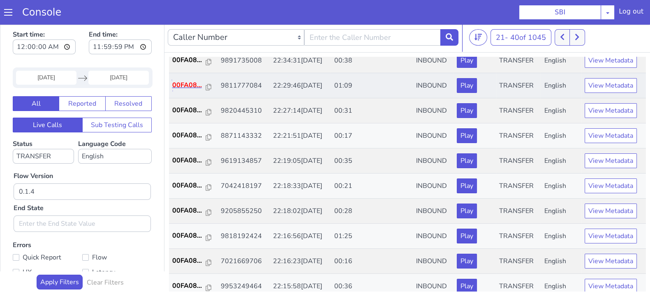
click at [185, 84] on p "00FA08..." at bounding box center [189, 85] width 34 height 10
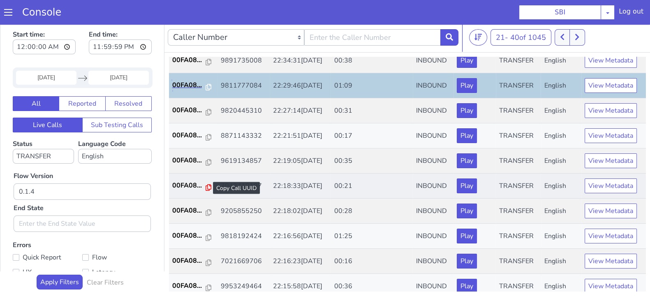
scroll to position [257, 0]
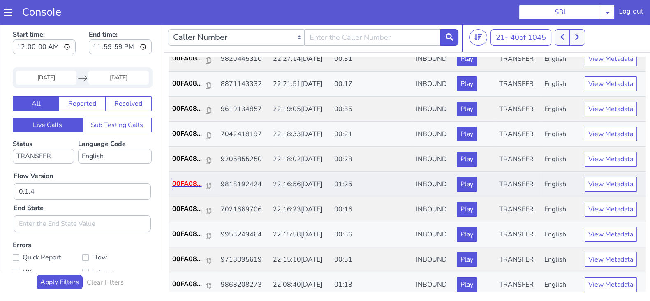
click at [182, 182] on p "00FA08..." at bounding box center [189, 184] width 34 height 10
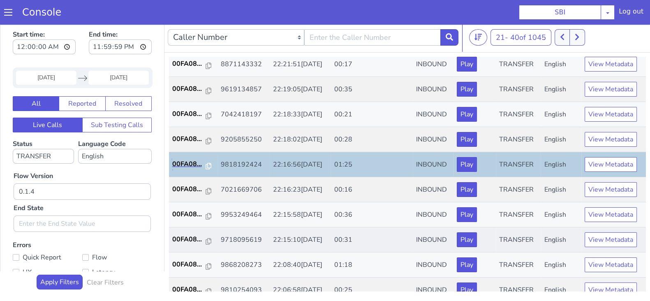
scroll to position [286, 0]
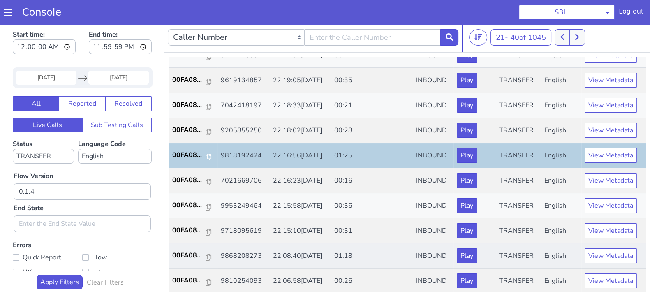
click at [177, 247] on td "00FA08..." at bounding box center [193, 255] width 48 height 25
click at [180, 251] on p "00FA08..." at bounding box center [189, 255] width 34 height 10
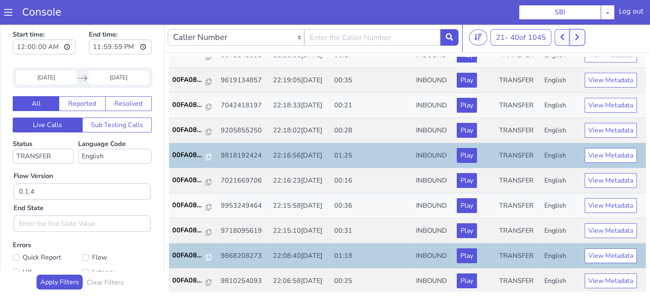
click at [578, 34] on icon at bounding box center [576, 36] width 5 height 7
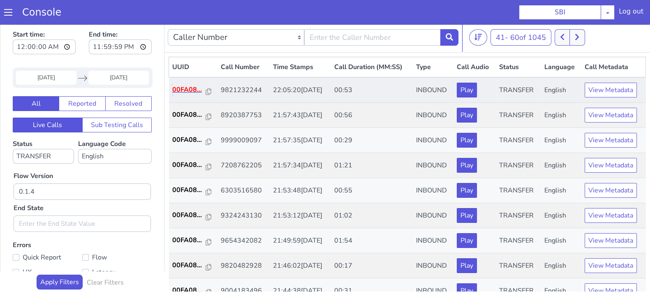
click at [183, 92] on p "00FA08..." at bounding box center [189, 90] width 34 height 10
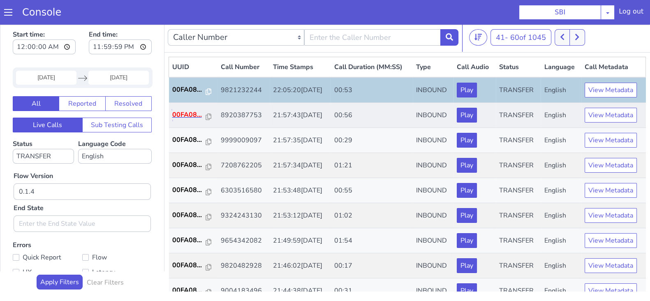
click at [186, 115] on p "00FA08..." at bounding box center [189, 115] width 34 height 10
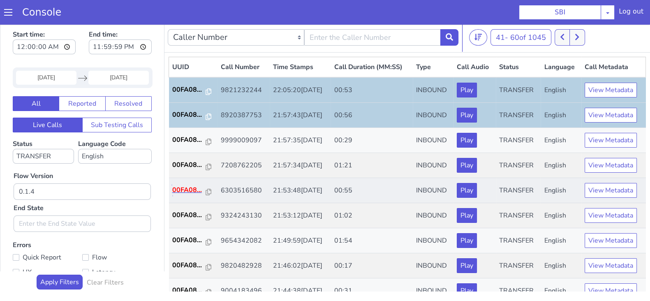
click at [186, 194] on p "00FA08..." at bounding box center [189, 190] width 34 height 10
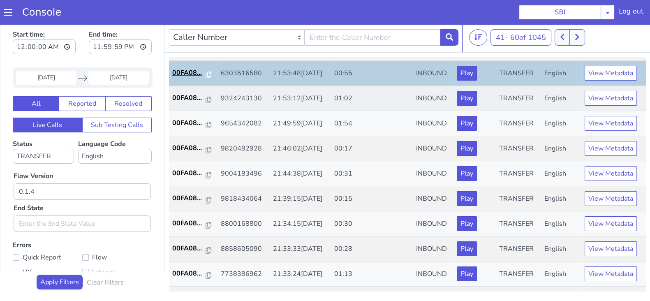
scroll to position [102, 0]
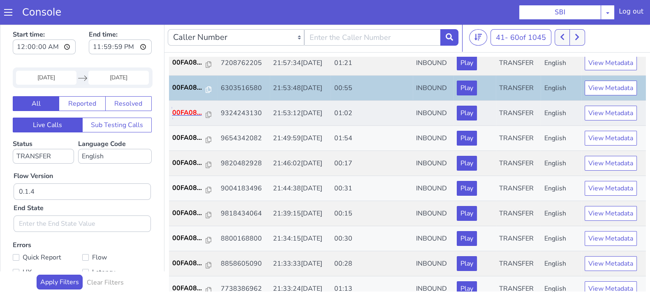
click at [192, 113] on p "00FA08..." at bounding box center [189, 113] width 34 height 10
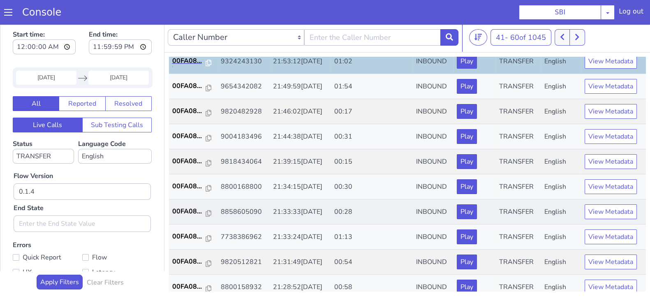
scroll to position [205, 0]
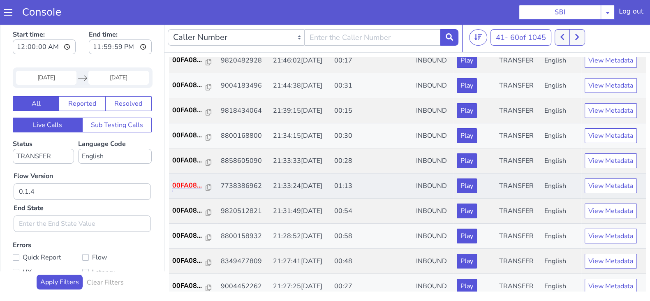
click at [195, 180] on p "00FA08..." at bounding box center [189, 185] width 34 height 10
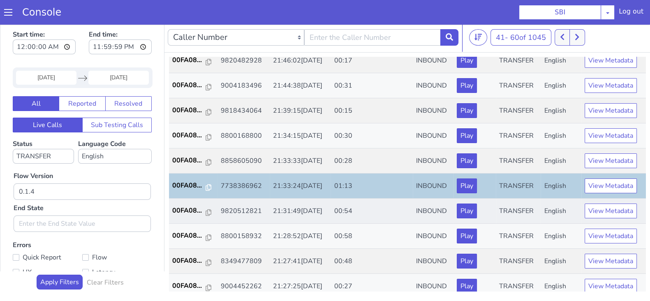
click at [180, 203] on td "00FA08..." at bounding box center [193, 210] width 48 height 25
click at [188, 210] on p "00FA08..." at bounding box center [189, 210] width 34 height 10
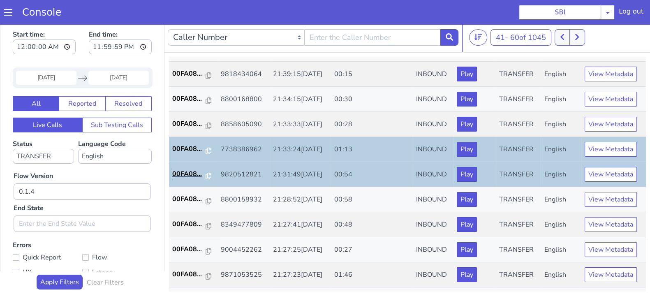
scroll to position [257, 0]
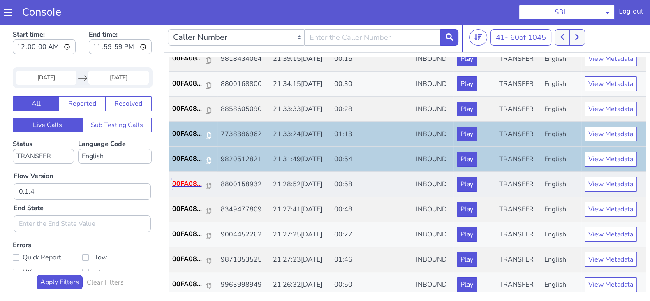
click at [184, 183] on p "00FA08..." at bounding box center [189, 184] width 34 height 10
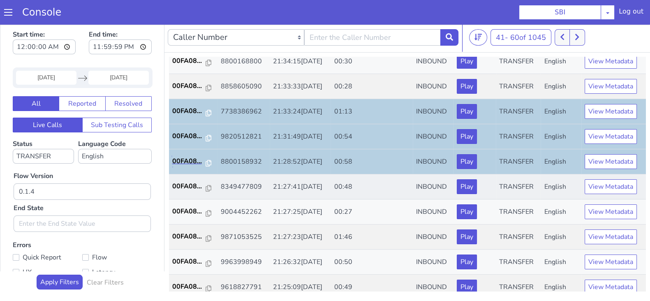
scroll to position [286, 0]
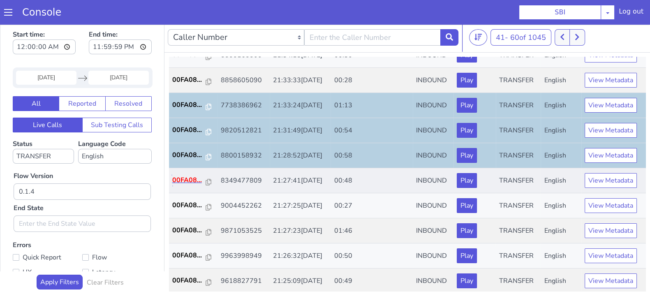
click at [180, 182] on p "00FA08..." at bounding box center [189, 180] width 34 height 10
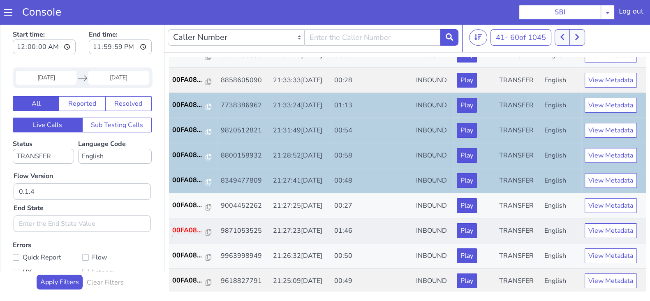
click at [185, 227] on p "00FA08..." at bounding box center [189, 230] width 34 height 10
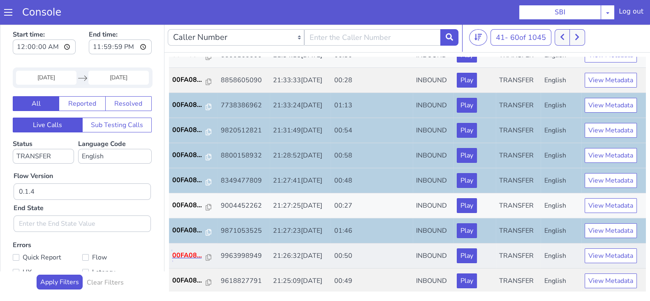
click at [183, 253] on p "00FA08..." at bounding box center [189, 255] width 34 height 10
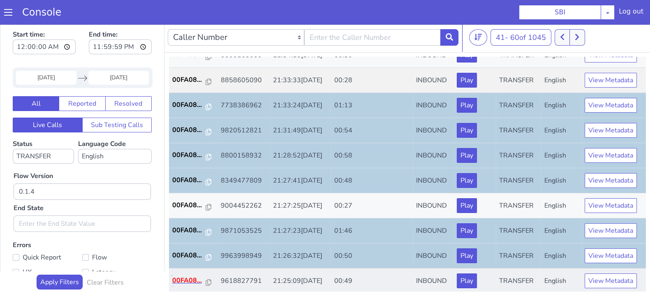
click at [187, 280] on p "00FA08..." at bounding box center [189, 280] width 34 height 10
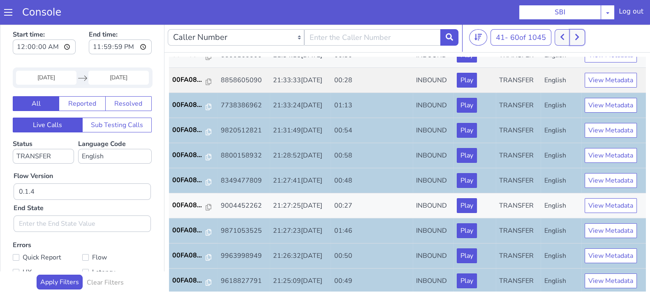
click at [583, 39] on button at bounding box center [576, 37] width 15 height 16
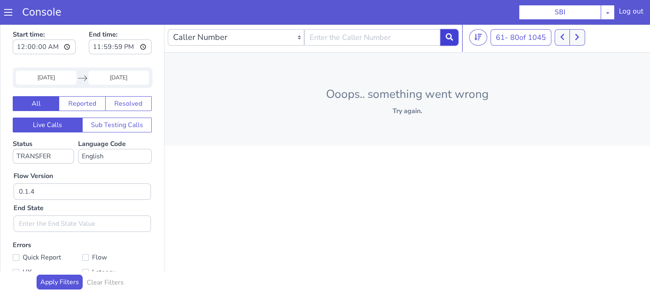
click at [450, 42] on button at bounding box center [449, 37] width 18 height 16
click at [420, 207] on div "Caller Number Call UUID Custom Parameter 1 - 20 of 1045 20 50 100 Ooops.. somet…" at bounding box center [406, 160] width 485 height 274
click at [450, 40] on icon at bounding box center [448, 36] width 7 height 7
click at [452, 37] on icon at bounding box center [448, 36] width 7 height 7
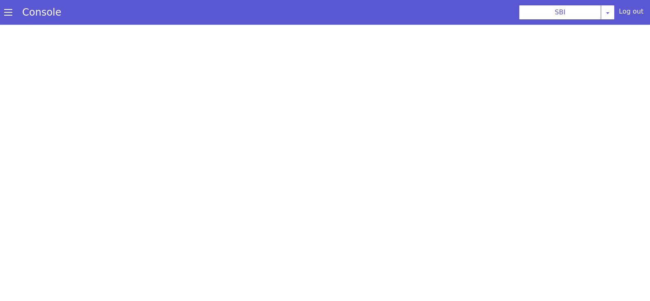
select select "TRANSFER"
select select "en"
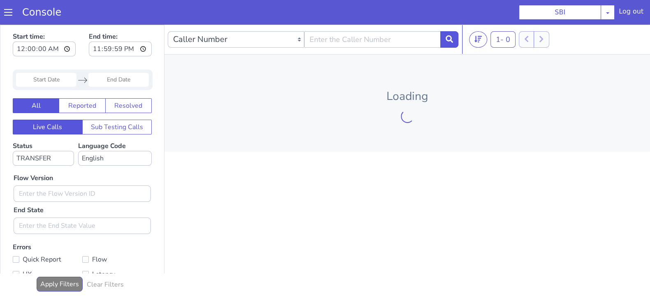
click at [53, 81] on input "Start Date" at bounding box center [46, 80] width 60 height 14
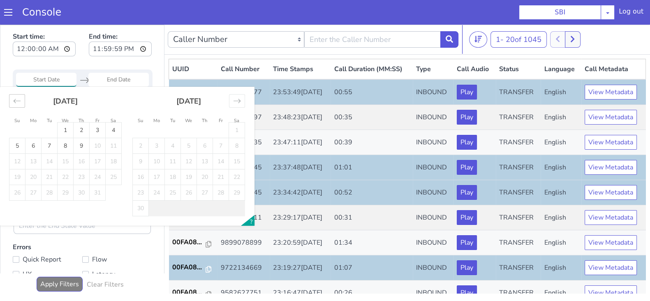
click at [15, 100] on icon "Move backward to switch to the previous month." at bounding box center [17, 101] width 8 height 8
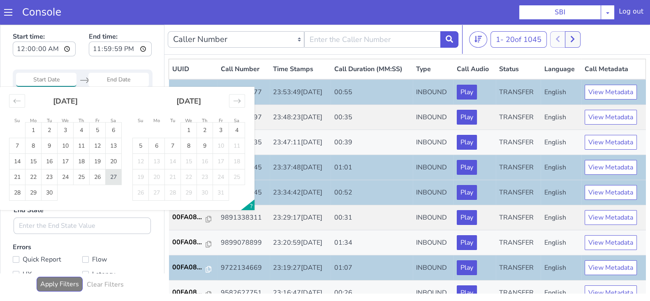
click at [116, 171] on td "27" at bounding box center [114, 177] width 16 height 16
type input "27 Sep 2025"
click at [113, 75] on input "End Date" at bounding box center [118, 80] width 60 height 14
click at [111, 173] on td "27" at bounding box center [114, 177] width 16 height 16
type input "27 Sep 2025"
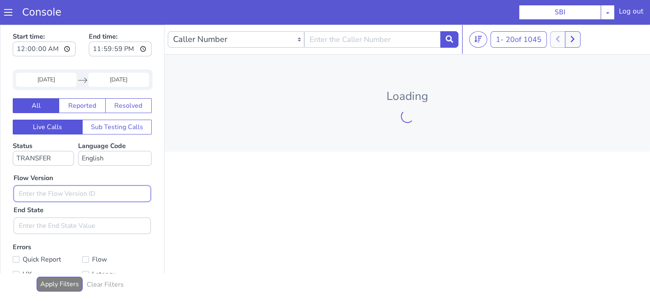
click at [83, 192] on input "text" at bounding box center [82, 193] width 137 height 16
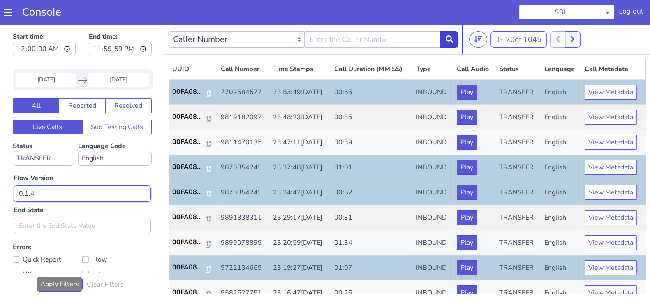
type input "0.1.4"
click at [454, 40] on button at bounding box center [449, 39] width 18 height 16
click at [577, 44] on button at bounding box center [571, 39] width 15 height 16
click at [577, 35] on button at bounding box center [576, 39] width 15 height 16
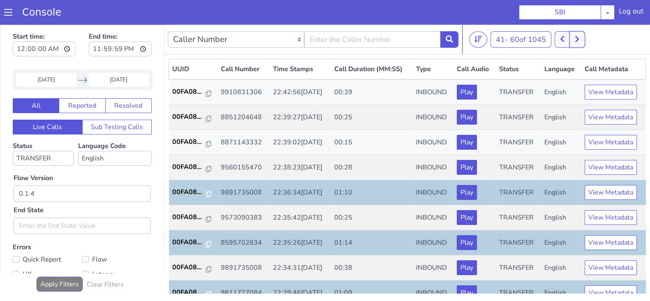
click at [577, 35] on button at bounding box center [576, 39] width 15 height 16
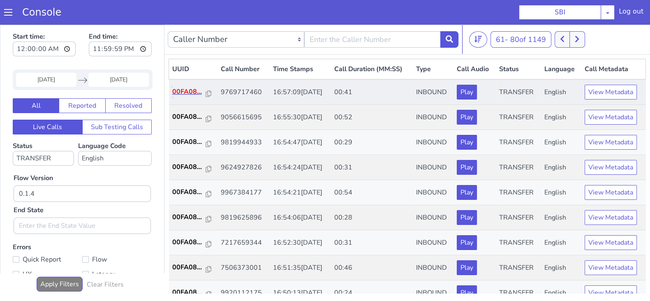
click at [191, 89] on p "00FA08..." at bounding box center [189, 92] width 34 height 10
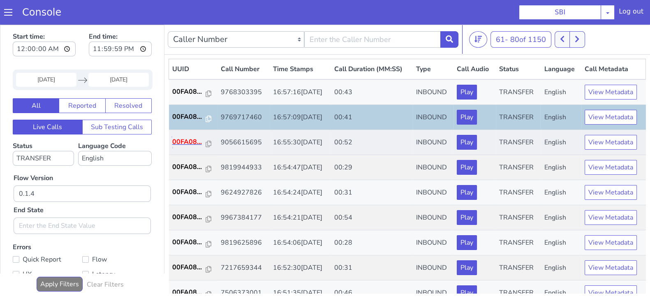
click at [184, 139] on p "00FA08..." at bounding box center [189, 142] width 34 height 10
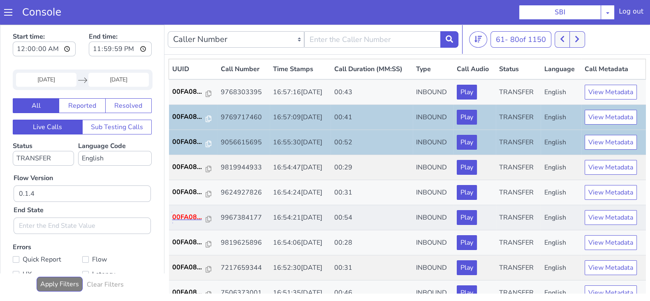
click at [185, 216] on p "00FA08..." at bounding box center [189, 217] width 34 height 10
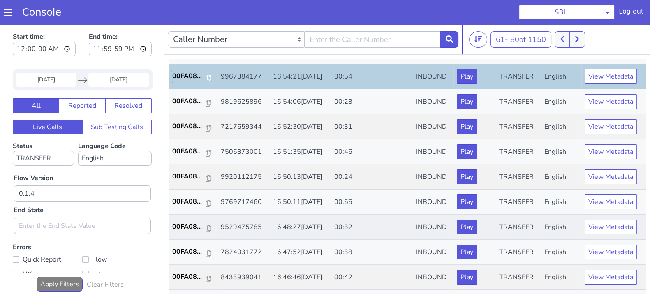
scroll to position [154, 0]
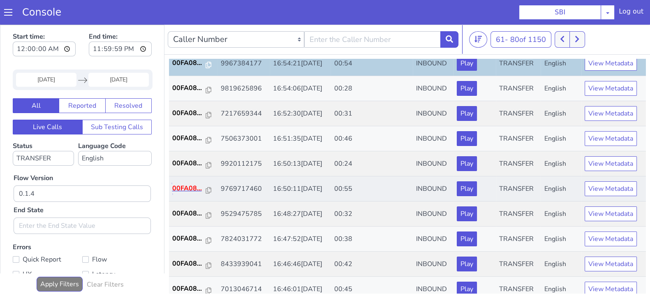
click at [189, 187] on p "00FA08..." at bounding box center [189, 188] width 34 height 10
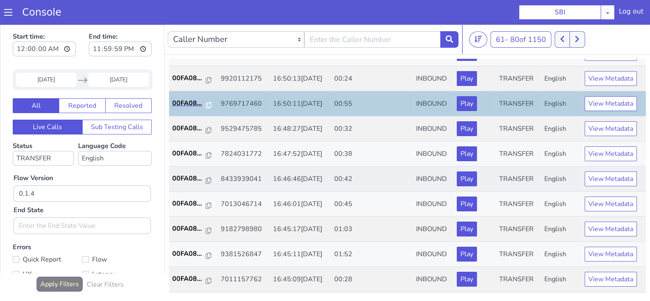
scroll to position [257, 0]
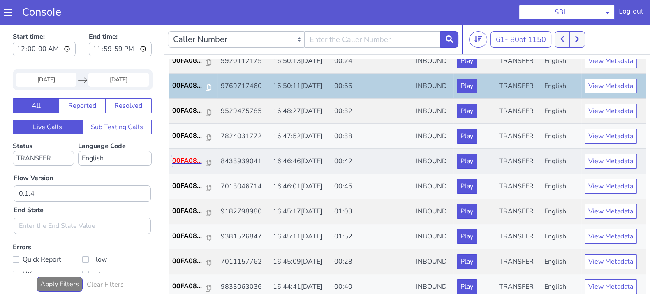
click at [189, 159] on p "00FA08..." at bounding box center [189, 161] width 34 height 10
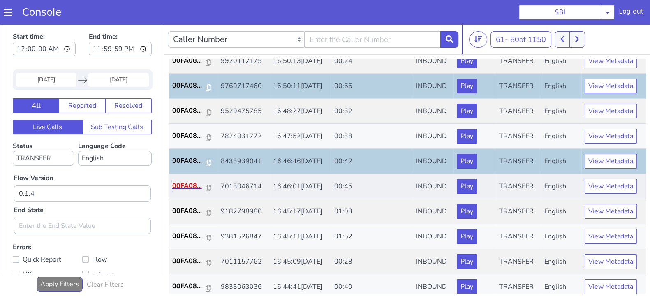
click at [184, 185] on p "00FA08..." at bounding box center [189, 186] width 34 height 10
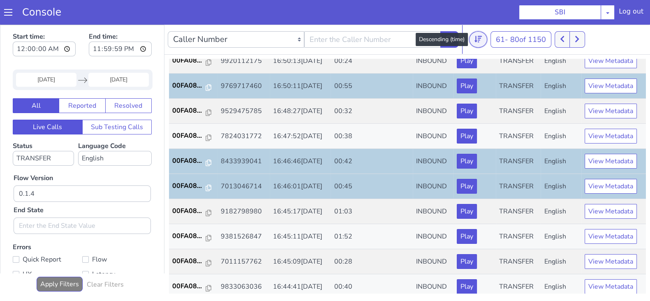
click at [473, 40] on button at bounding box center [478, 39] width 18 height 16
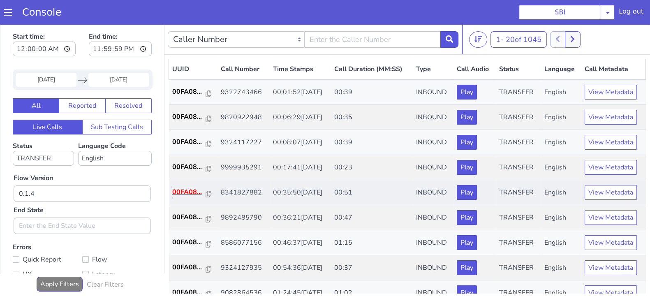
click at [179, 191] on p "00FA08..." at bounding box center [189, 192] width 34 height 10
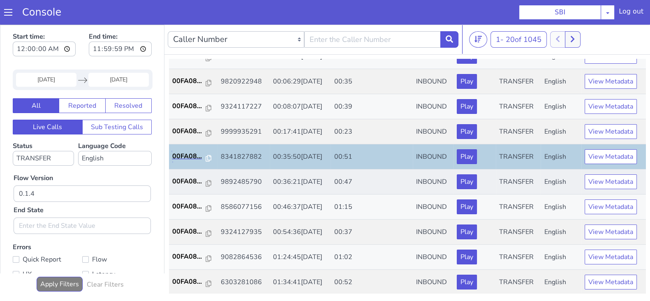
scroll to position [51, 0]
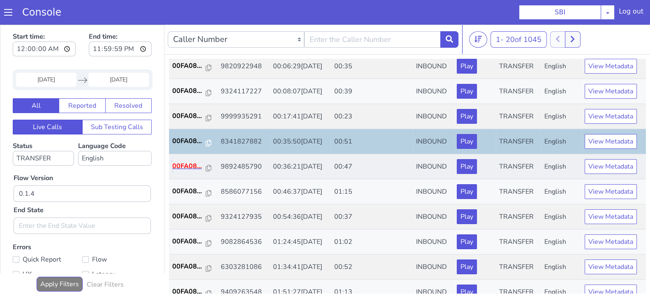
click at [184, 165] on p "00FA08..." at bounding box center [189, 166] width 34 height 10
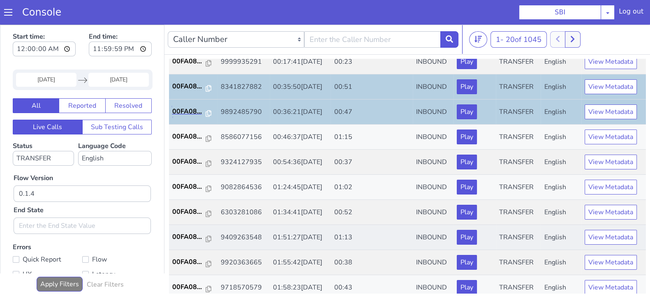
scroll to position [154, 0]
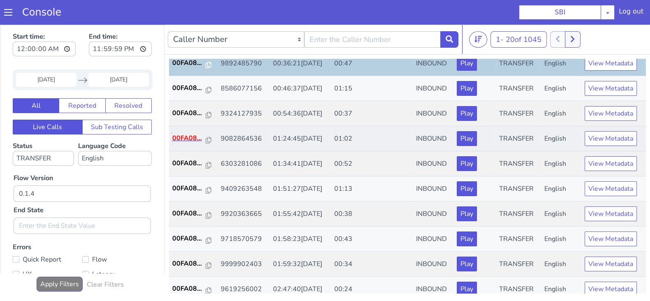
click at [180, 138] on p "00FA08..." at bounding box center [189, 138] width 34 height 10
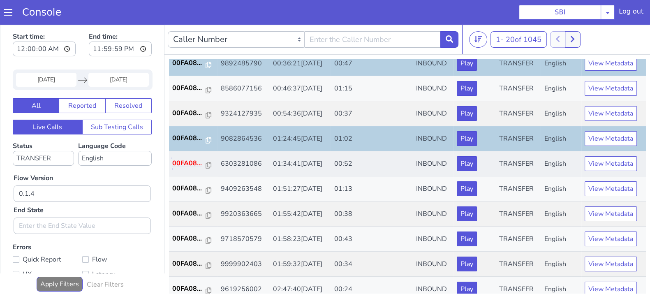
click at [186, 159] on p "00FA08..." at bounding box center [189, 163] width 34 height 10
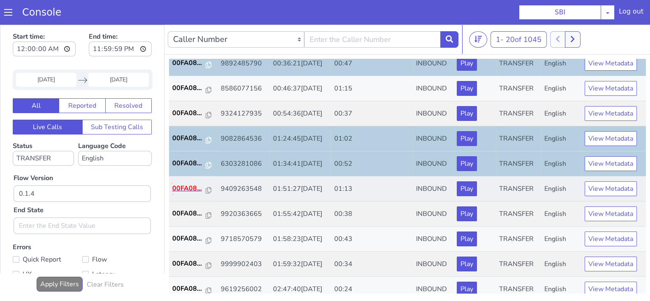
click at [180, 184] on p "00FA08..." at bounding box center [189, 188] width 34 height 10
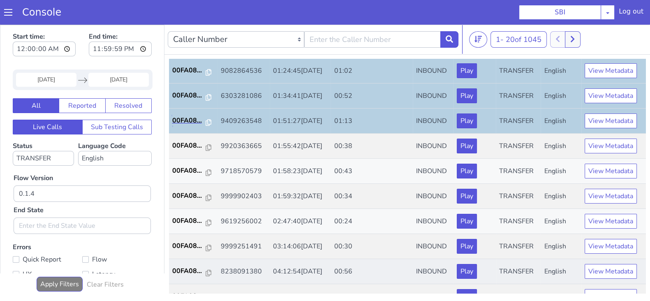
scroll to position [286, 0]
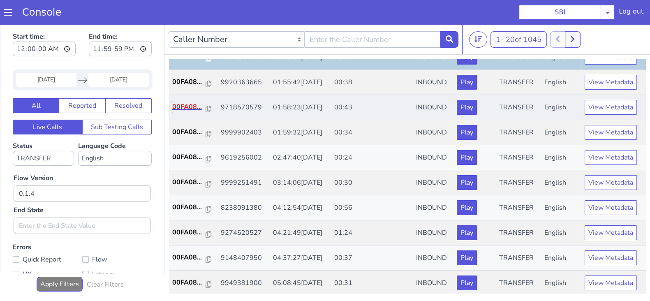
click at [176, 106] on p "00FA08..." at bounding box center [189, 107] width 34 height 10
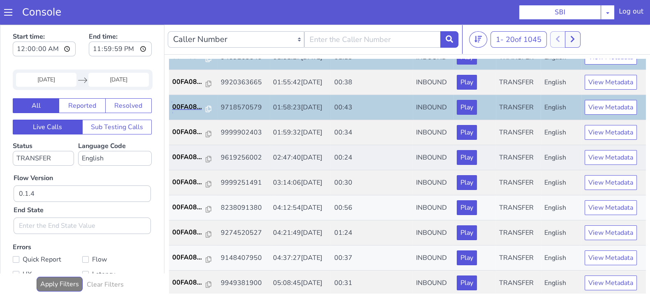
scroll to position [2, 0]
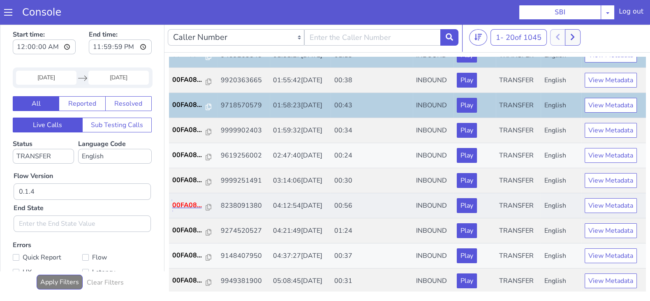
click at [186, 200] on p "00FA08..." at bounding box center [189, 205] width 34 height 10
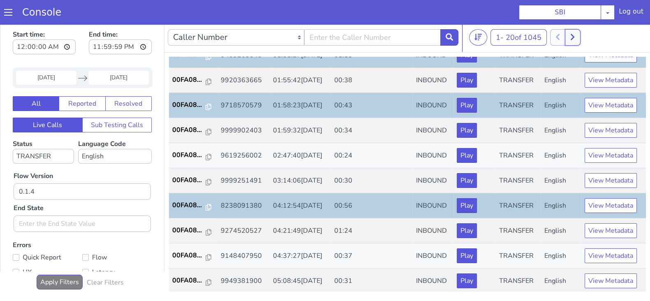
click at [574, 36] on icon at bounding box center [572, 36] width 5 height 7
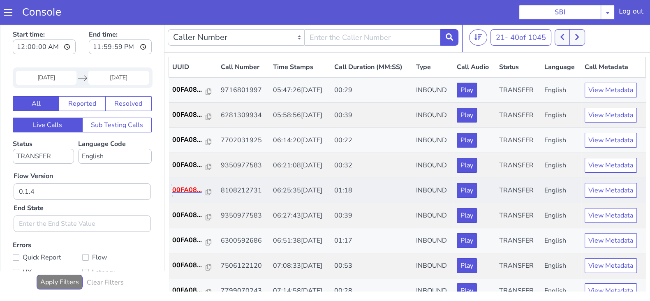
click at [183, 190] on p "00FA08..." at bounding box center [189, 190] width 34 height 10
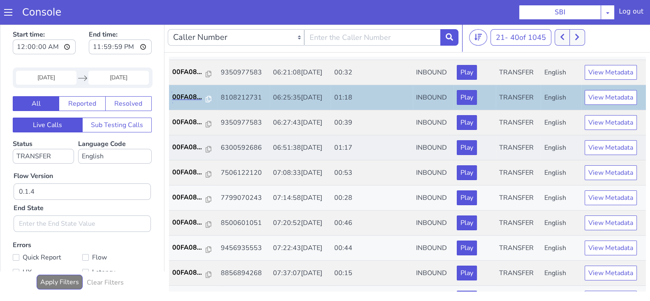
scroll to position [102, 0]
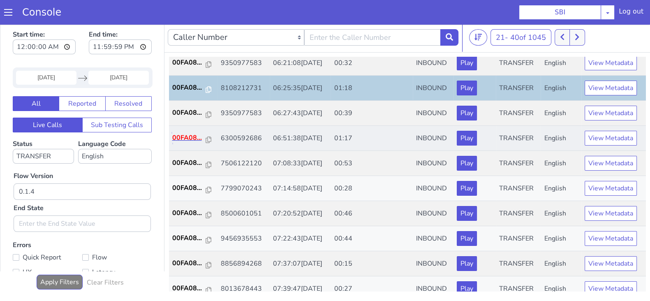
click at [189, 138] on p "00FA08..." at bounding box center [189, 138] width 34 height 10
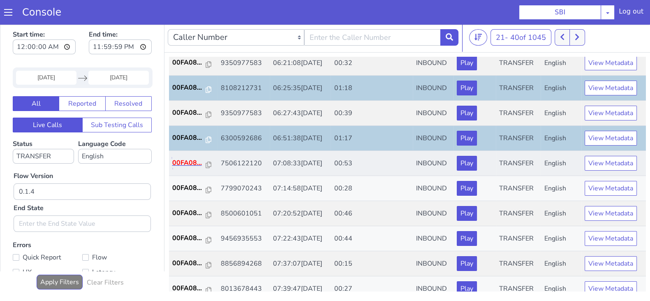
click at [188, 161] on p "00FA08..." at bounding box center [189, 163] width 34 height 10
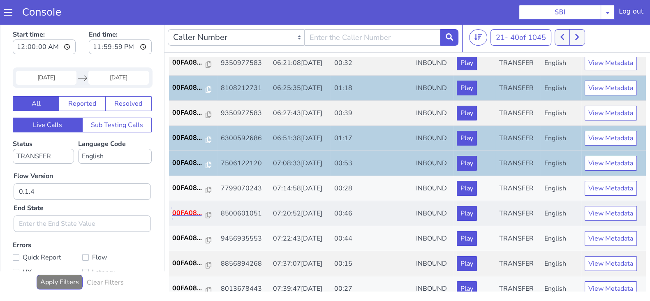
click at [189, 210] on p "00FA08..." at bounding box center [189, 213] width 34 height 10
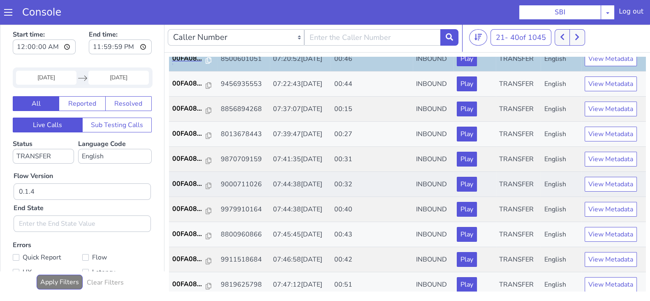
scroll to position [205, 0]
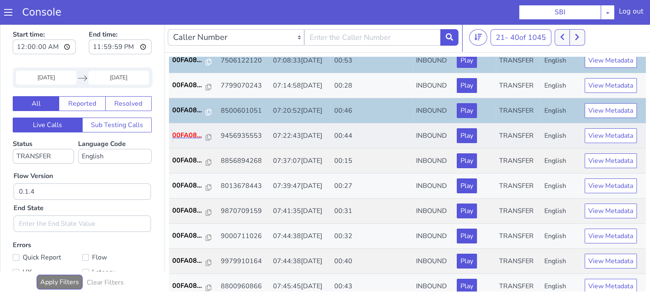
click at [184, 136] on p "00FA08..." at bounding box center [189, 135] width 34 height 10
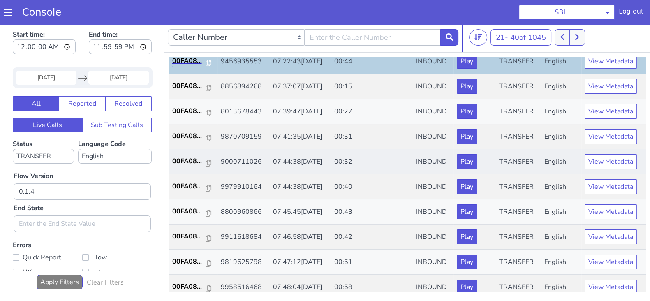
scroll to position [286, 0]
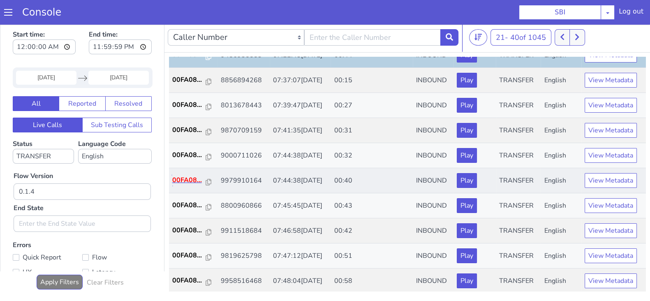
click at [191, 175] on p "00FA08..." at bounding box center [189, 180] width 34 height 10
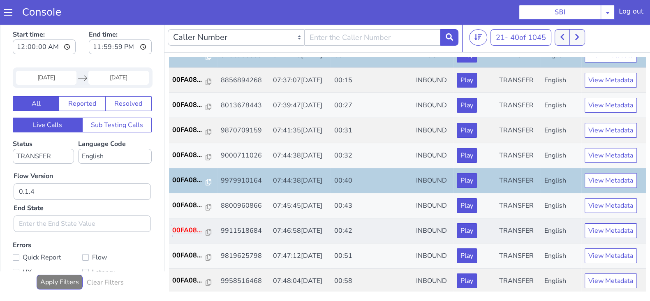
click at [187, 231] on p "00FA08..." at bounding box center [189, 230] width 34 height 10
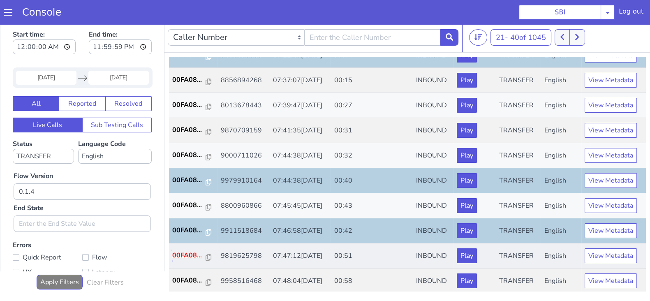
click at [178, 258] on p "00FA08..." at bounding box center [189, 255] width 34 height 10
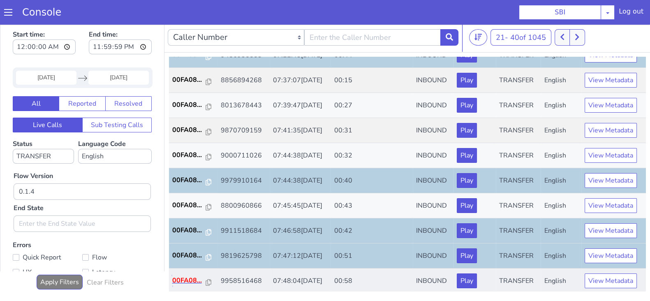
click at [185, 276] on p "00FA08..." at bounding box center [189, 280] width 34 height 10
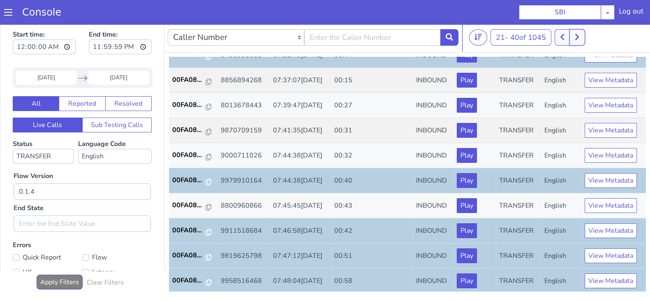
click at [576, 37] on icon at bounding box center [576, 36] width 5 height 7
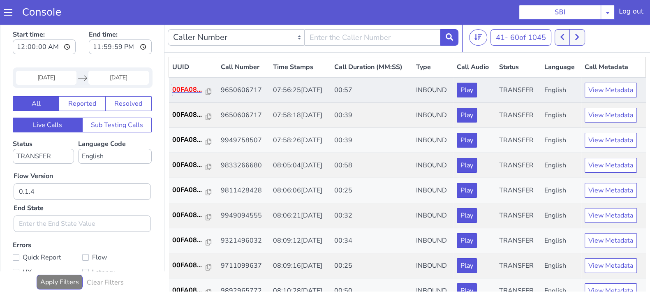
click at [188, 90] on p "00FA08..." at bounding box center [189, 90] width 34 height 10
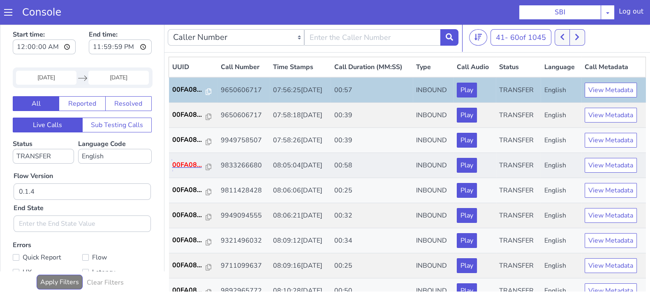
click at [193, 165] on p "00FA08..." at bounding box center [189, 165] width 34 height 10
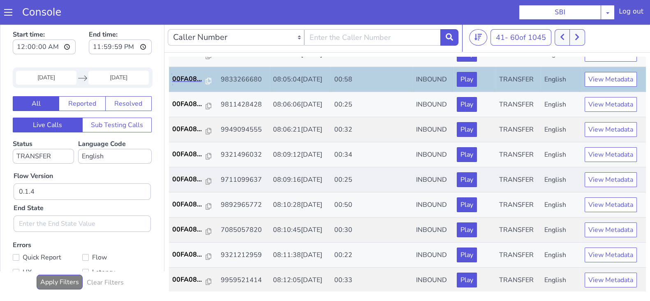
scroll to position [102, 0]
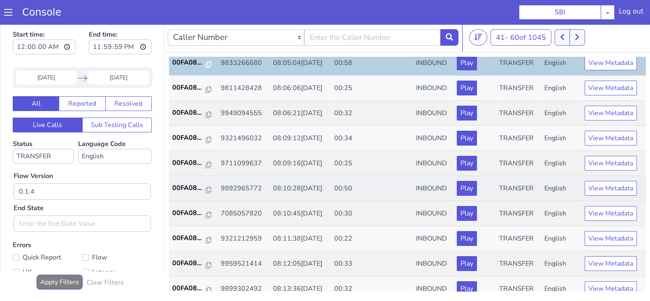
click at [171, 184] on td "00FA08..." at bounding box center [193, 188] width 48 height 25
click at [177, 188] on p "00FA08..." at bounding box center [189, 188] width 34 height 10
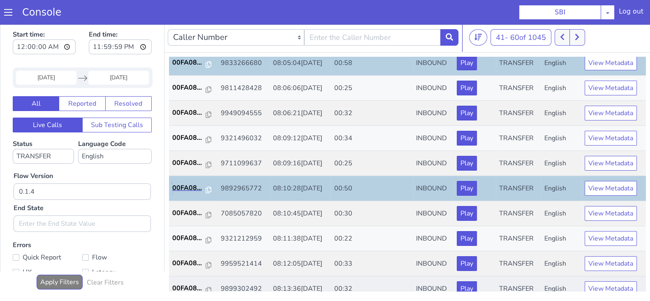
scroll to position [257, 0]
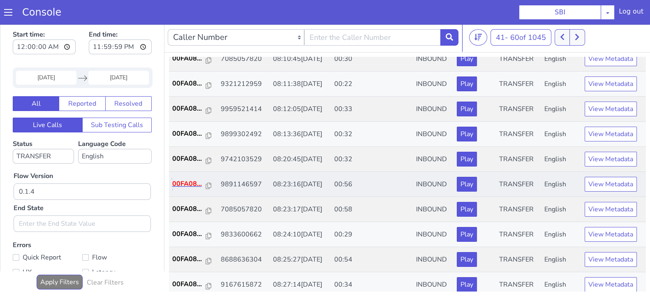
click at [177, 181] on p "00FA08..." at bounding box center [189, 184] width 34 height 10
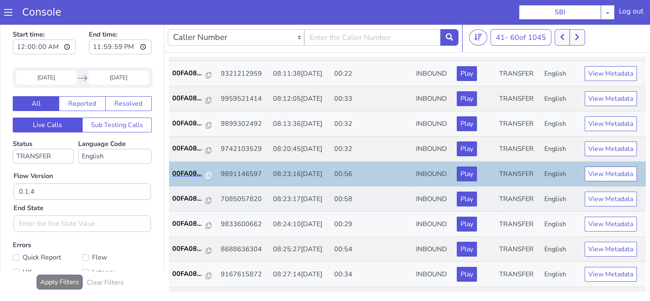
scroll to position [286, 0]
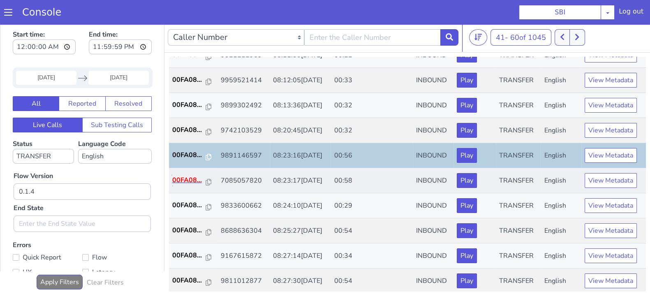
click at [179, 178] on p "00FA08..." at bounding box center [189, 180] width 34 height 10
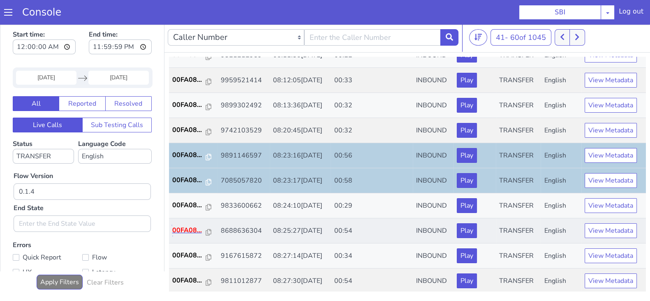
click at [195, 229] on p "00FA08..." at bounding box center [189, 230] width 34 height 10
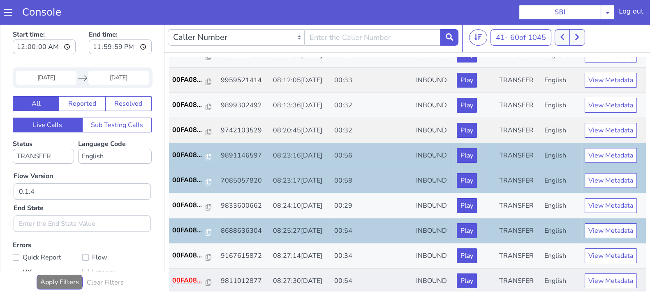
click at [192, 279] on p "00FA08..." at bounding box center [189, 280] width 34 height 10
